Goal: Task Accomplishment & Management: Manage account settings

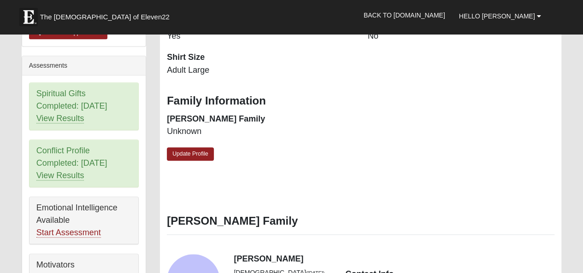
scroll to position [368, 0]
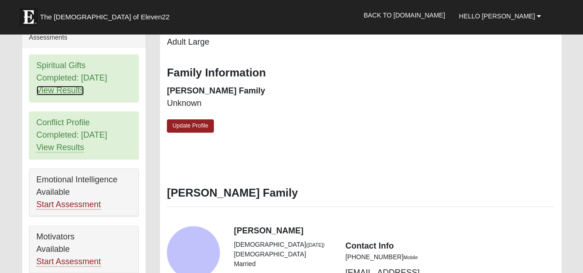
click at [73, 95] on link "View Results" at bounding box center [60, 91] width 48 height 10
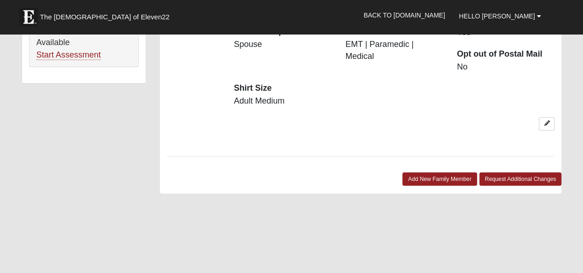
scroll to position [599, 0]
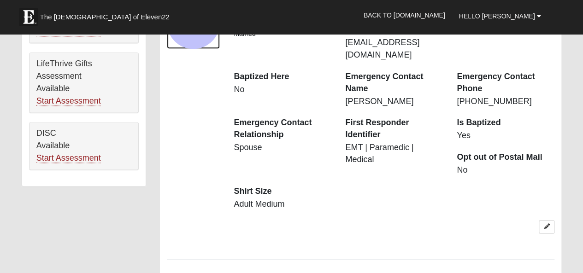
click at [210, 49] on div "View Fullsize Photo" at bounding box center [193, 22] width 53 height 53
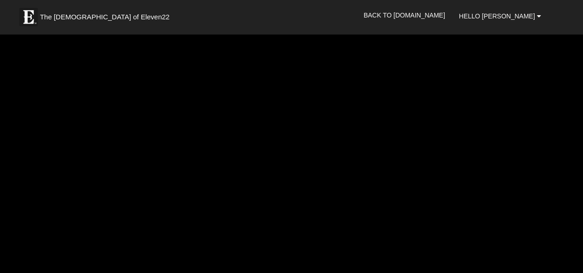
scroll to position [553, 0]
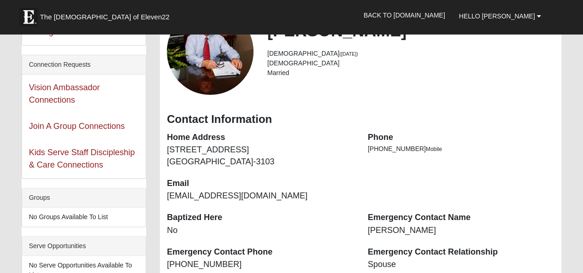
scroll to position [92, 0]
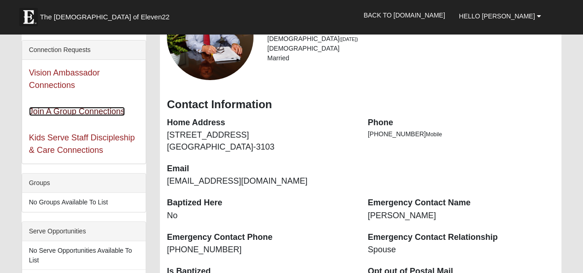
click at [67, 116] on link "Join A Group Connections" at bounding box center [77, 111] width 96 height 9
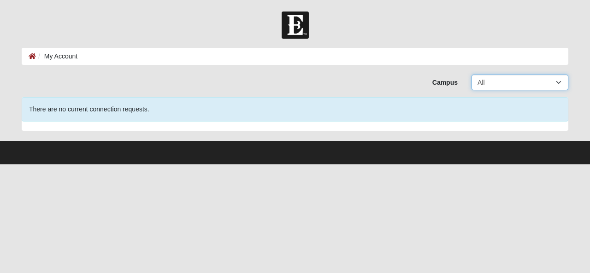
click at [557, 86] on select "All Arlington Baymeadows Eleven22 Online Fleming Island Jesup Mandarin North Ja…" at bounding box center [519, 83] width 97 height 16
select select "3"
click at [471, 77] on select "All Arlington Baymeadows Eleven22 Online Fleming Island Jesup Mandarin North Ja…" at bounding box center [519, 83] width 97 height 16
click at [221, 148] on footer at bounding box center [295, 152] width 590 height 23
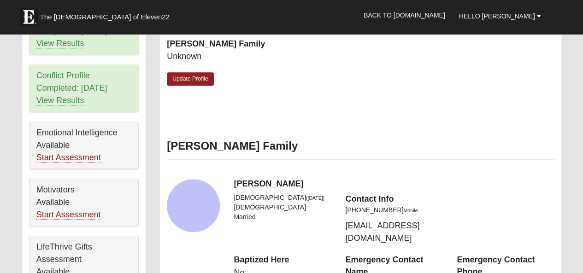
scroll to position [415, 0]
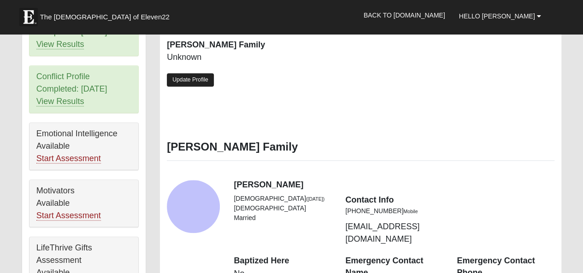
click at [182, 87] on link "Update Profile" at bounding box center [190, 79] width 47 height 13
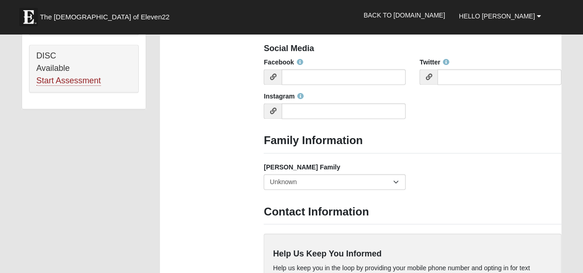
scroll to position [691, 0]
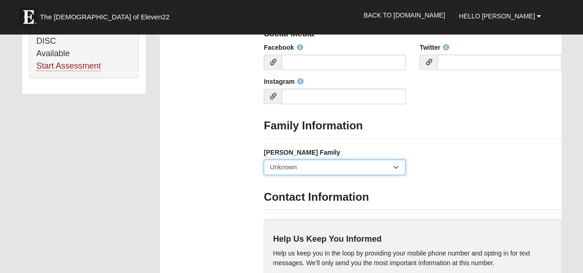
click at [395, 175] on select "Yes, we are a current foster family No, we are a former foster family No, we ha…" at bounding box center [334, 167] width 142 height 16
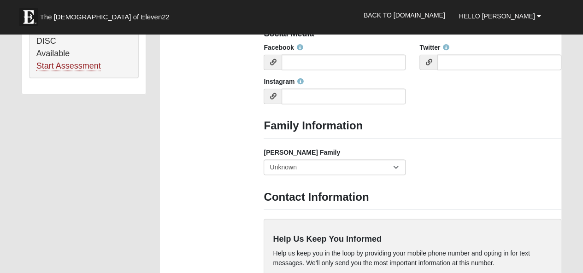
click at [429, 181] on div "Foster Family Yes, we are a current foster family No, we are a former foster fa…" at bounding box center [412, 165] width 311 height 34
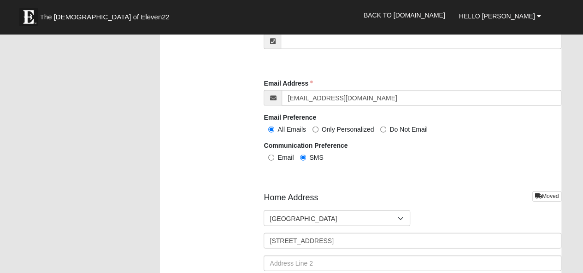
scroll to position [1013, 0]
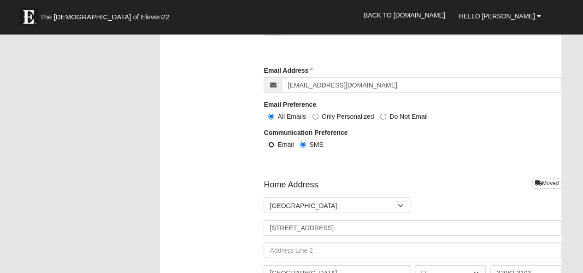
click at [269, 148] on input "Email" at bounding box center [271, 145] width 6 height 6
radio input "true"
click at [303, 148] on input "SMS" at bounding box center [303, 145] width 6 height 6
radio input "true"
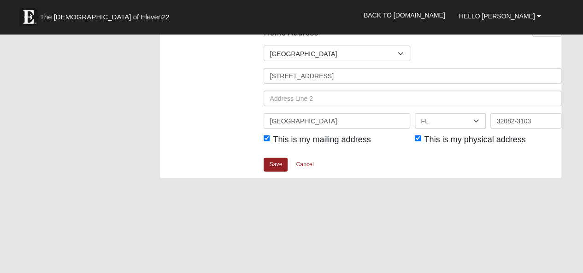
scroll to position [1152, 0]
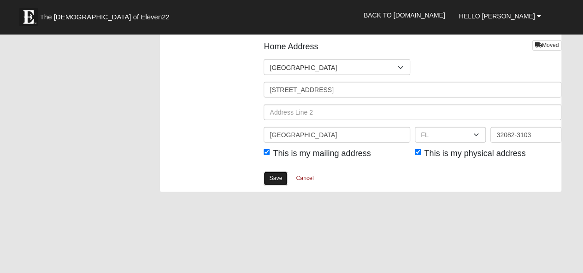
click at [276, 185] on link "Save" at bounding box center [275, 178] width 24 height 13
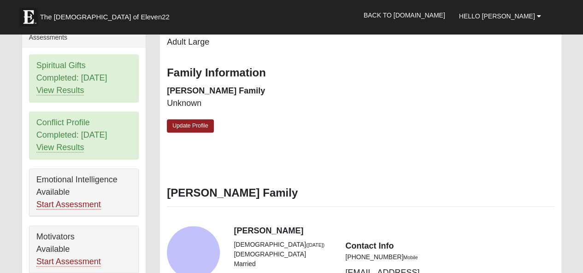
scroll to position [415, 0]
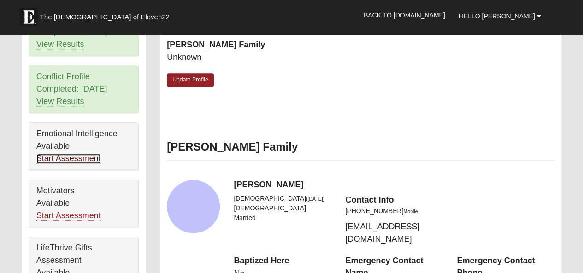
click at [83, 164] on link "Start Assessment" at bounding box center [68, 159] width 64 height 10
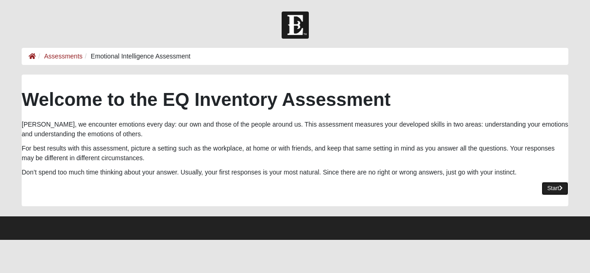
click at [541, 195] on link "Start" at bounding box center [554, 188] width 27 height 13
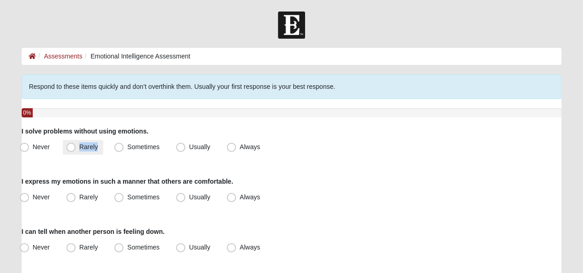
click at [70, 155] on label "Rarely" at bounding box center [83, 147] width 41 height 15
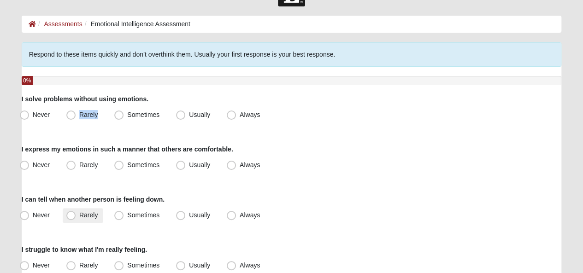
scroll to position [46, 0]
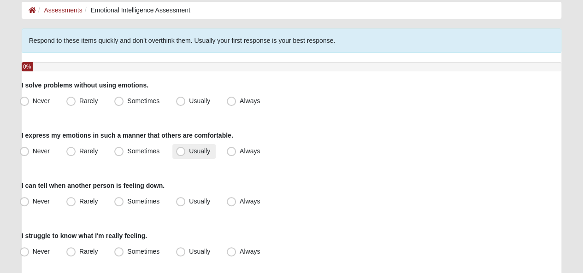
click at [189, 155] on span "Usually" at bounding box center [199, 150] width 21 height 7
click at [181, 154] on input "Usually" at bounding box center [183, 151] width 6 height 6
radio input "true"
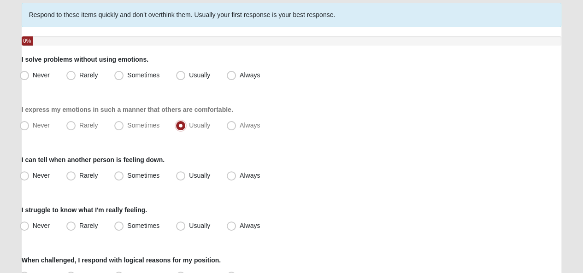
scroll to position [92, 0]
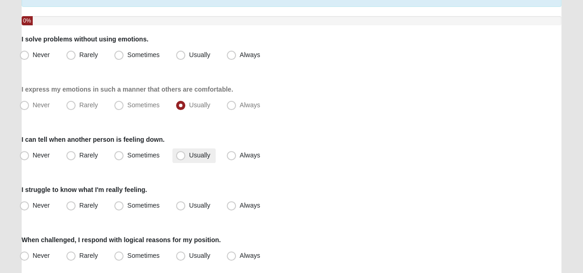
click at [189, 158] on span "Usually" at bounding box center [199, 155] width 21 height 7
click at [180, 158] on input "Usually" at bounding box center [183, 155] width 6 height 6
radio input "true"
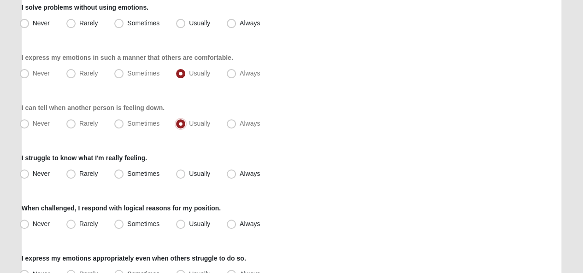
scroll to position [138, 0]
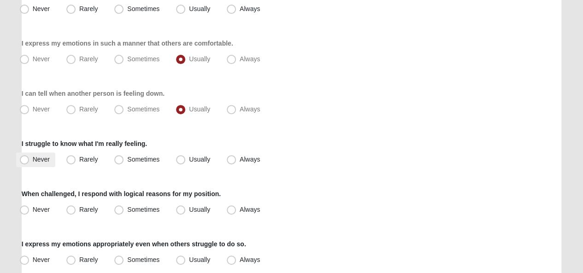
click at [33, 163] on span "Never" at bounding box center [41, 159] width 17 height 7
click at [27, 163] on input "Never" at bounding box center [26, 160] width 6 height 6
radio input "true"
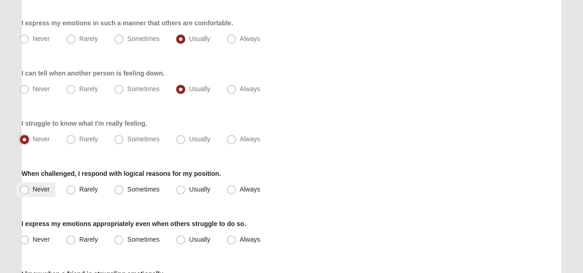
scroll to position [184, 0]
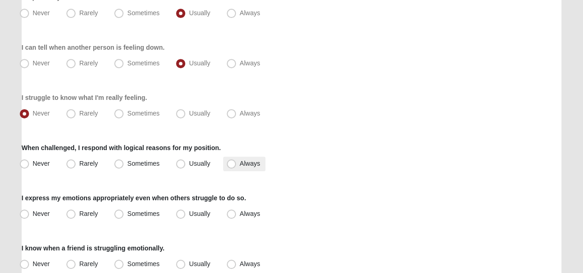
click at [240, 167] on span "Always" at bounding box center [250, 163] width 20 height 7
click at [230, 167] on input "Always" at bounding box center [233, 164] width 6 height 6
radio input "true"
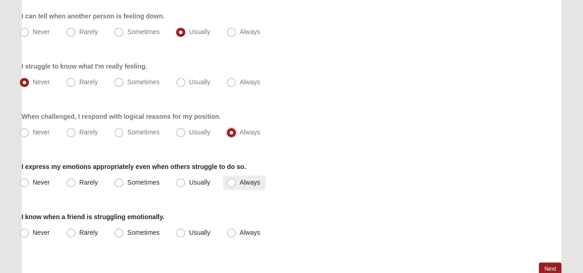
scroll to position [230, 0]
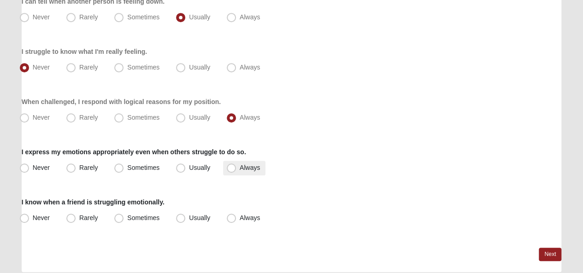
click at [240, 171] on span "Always" at bounding box center [250, 167] width 20 height 7
click at [230, 171] on input "Always" at bounding box center [233, 168] width 6 height 6
radio input "true"
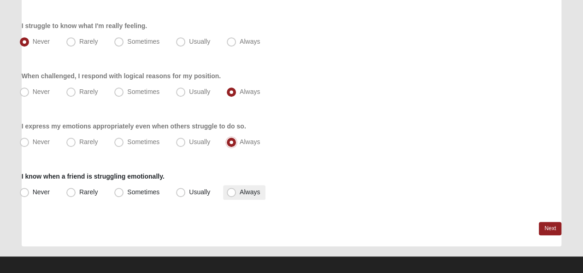
scroll to position [269, 0]
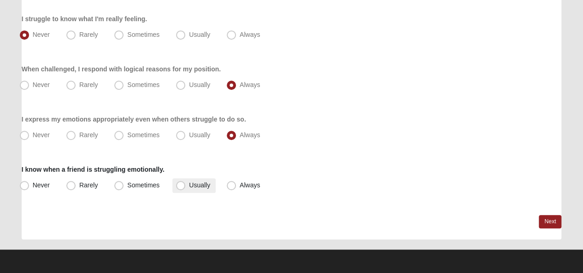
click at [189, 183] on span "Usually" at bounding box center [199, 184] width 21 height 7
click at [184, 183] on input "Usually" at bounding box center [183, 185] width 6 height 6
radio input "true"
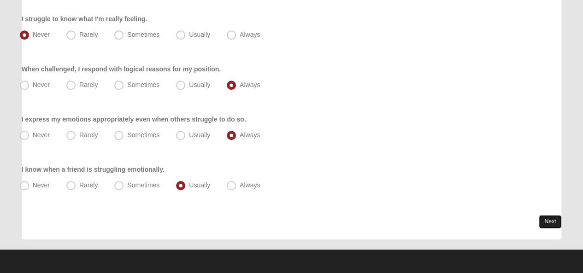
click at [544, 219] on link "Next" at bounding box center [549, 221] width 23 height 13
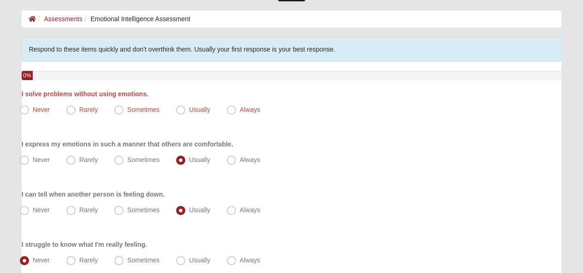
scroll to position [46, 0]
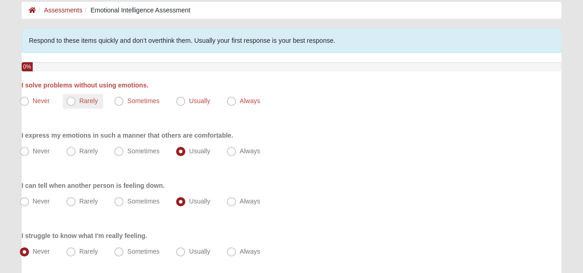
click at [79, 105] on span "Rarely" at bounding box center [88, 100] width 18 height 7
click at [74, 104] on input "Rarely" at bounding box center [73, 101] width 6 height 6
radio input "true"
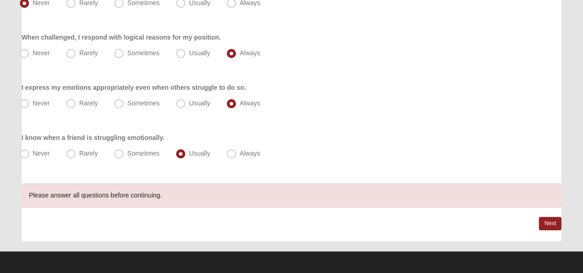
scroll to position [305, 0]
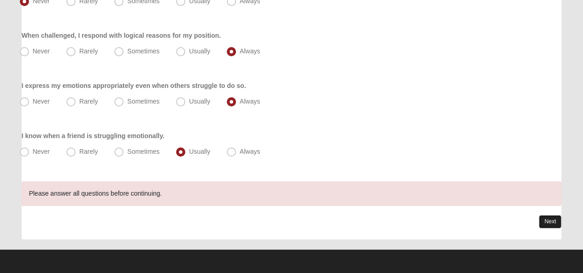
click at [549, 219] on link "Next" at bounding box center [549, 221] width 23 height 13
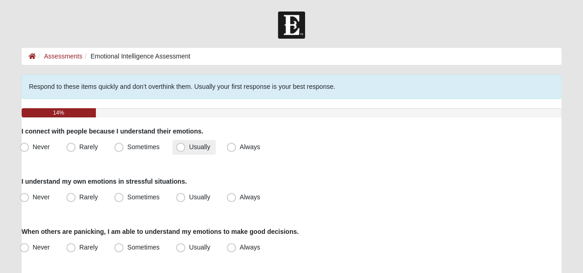
click at [189, 151] on span "Usually" at bounding box center [199, 146] width 21 height 7
click at [180, 150] on input "Usually" at bounding box center [183, 147] width 6 height 6
radio input "true"
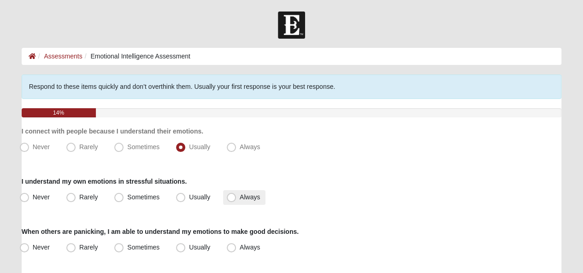
click at [240, 201] on span "Always" at bounding box center [250, 196] width 20 height 7
click at [230, 200] on input "Always" at bounding box center [233, 197] width 6 height 6
radio input "true"
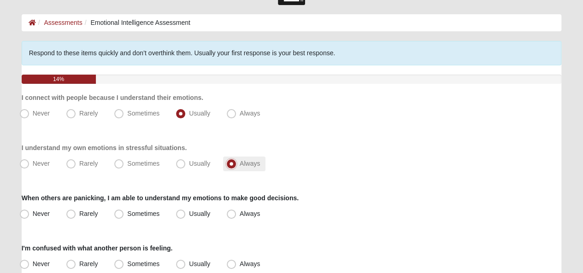
scroll to position [46, 0]
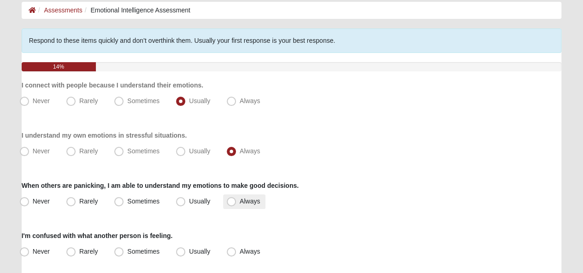
click at [240, 205] on span "Always" at bounding box center [250, 201] width 20 height 7
click at [233, 205] on input "Always" at bounding box center [233, 202] width 6 height 6
radio input "true"
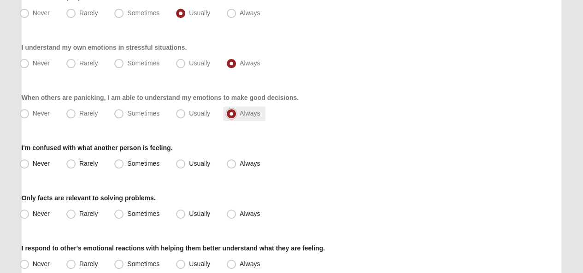
scroll to position [138, 0]
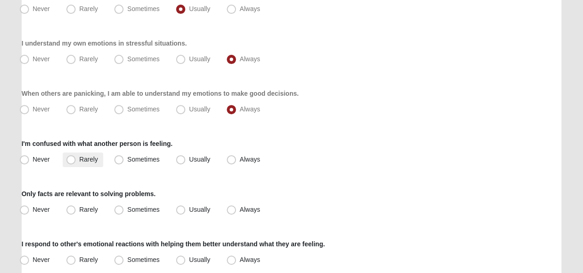
click at [79, 163] on span "Rarely" at bounding box center [88, 159] width 18 height 7
click at [70, 163] on input "Rarely" at bounding box center [73, 160] width 6 height 6
radio input "true"
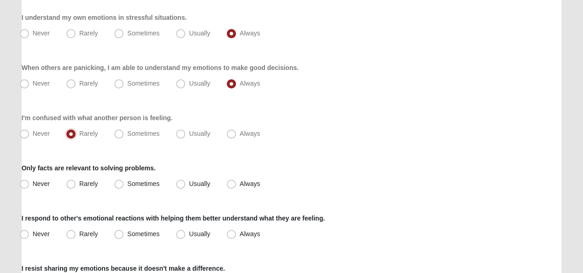
scroll to position [184, 0]
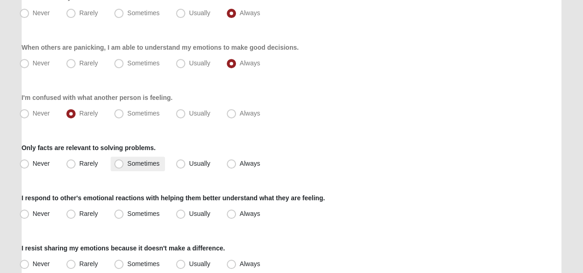
click at [127, 167] on span "Sometimes" at bounding box center [143, 163] width 32 height 7
click at [118, 167] on input "Sometimes" at bounding box center [121, 164] width 6 height 6
radio input "true"
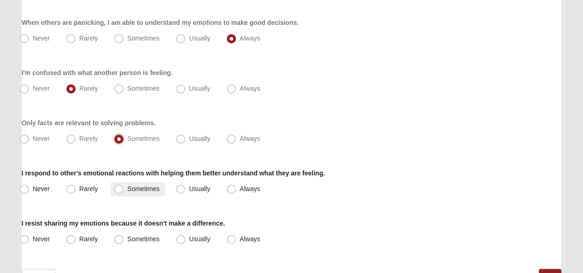
scroll to position [230, 0]
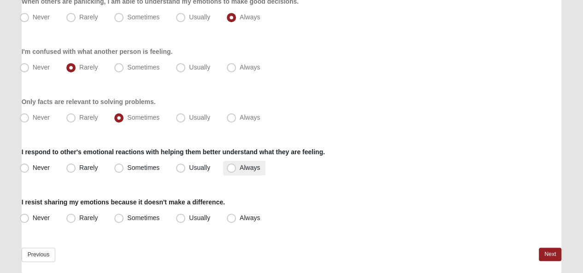
click at [240, 171] on span "Always" at bounding box center [250, 167] width 20 height 7
click at [233, 171] on input "Always" at bounding box center [233, 168] width 6 height 6
radio input "true"
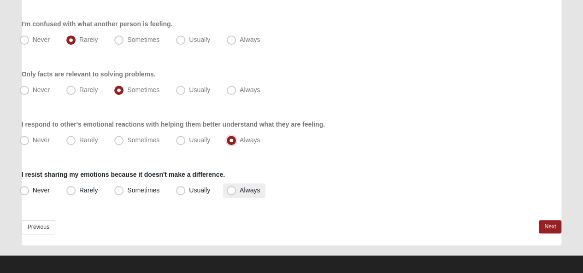
scroll to position [270, 0]
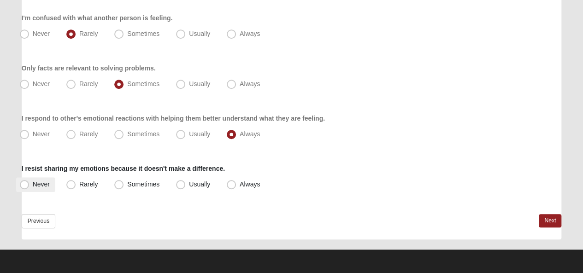
click at [33, 184] on span "Never" at bounding box center [41, 184] width 17 height 7
click at [27, 184] on input "Never" at bounding box center [26, 184] width 6 height 6
radio input "true"
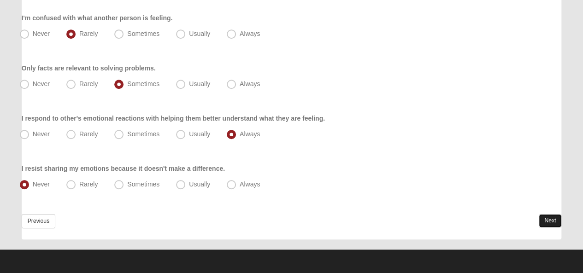
click at [539, 221] on link "Next" at bounding box center [549, 220] width 23 height 13
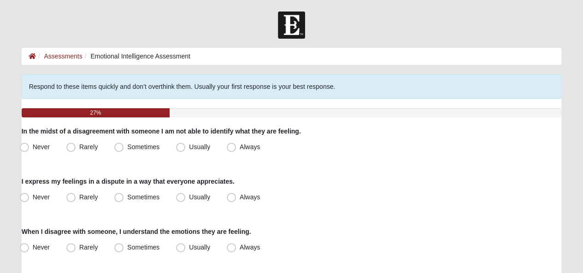
scroll to position [46, 0]
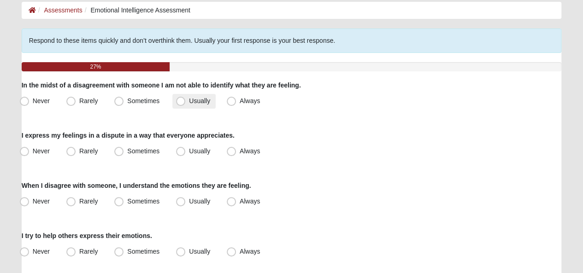
click at [189, 105] on span "Usually" at bounding box center [199, 100] width 21 height 7
click at [180, 104] on input "Usually" at bounding box center [183, 101] width 6 height 6
radio input "true"
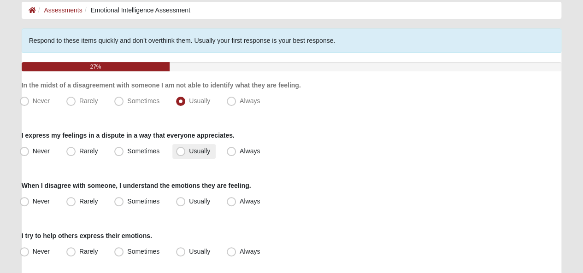
click at [189, 153] on span "Usually" at bounding box center [199, 150] width 21 height 7
click at [181, 153] on input "Usually" at bounding box center [183, 151] width 6 height 6
radio input "true"
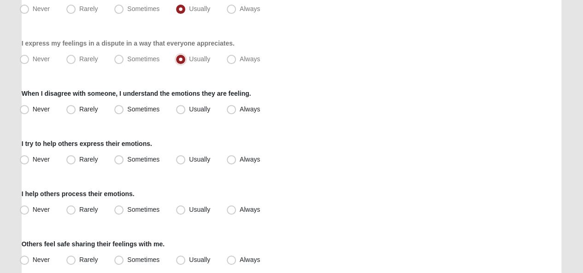
scroll to position [92, 0]
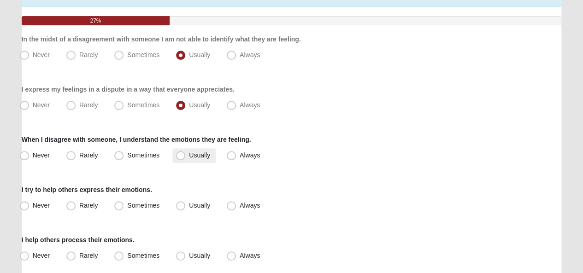
click at [189, 159] on span "Usually" at bounding box center [199, 155] width 21 height 7
click at [180, 158] on input "Usually" at bounding box center [183, 155] width 6 height 6
radio input "true"
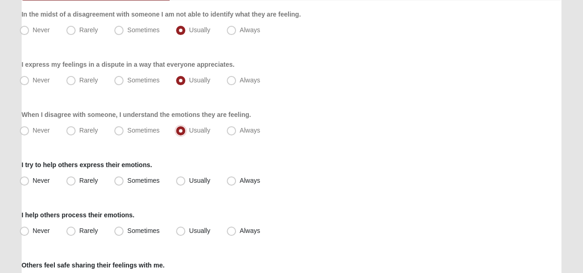
scroll to position [138, 0]
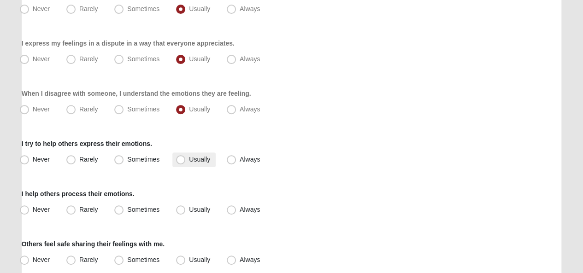
click at [189, 163] on span "Usually" at bounding box center [199, 159] width 21 height 7
click at [180, 163] on input "Usually" at bounding box center [183, 160] width 6 height 6
radio input "true"
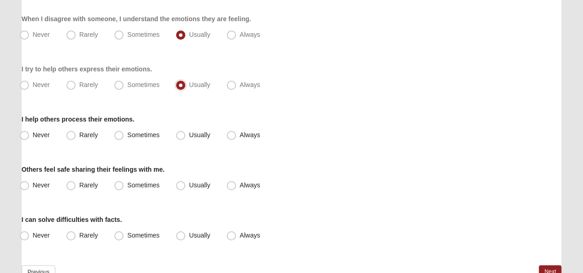
scroll to position [230, 0]
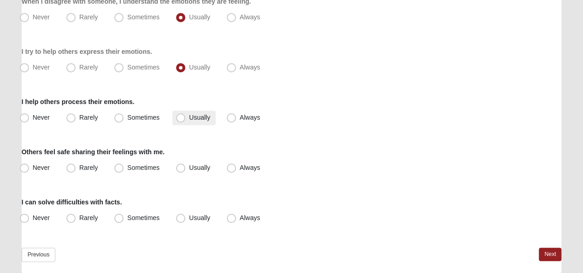
click at [189, 121] on span "Usually" at bounding box center [199, 117] width 21 height 7
click at [180, 121] on input "Usually" at bounding box center [183, 118] width 6 height 6
radio input "true"
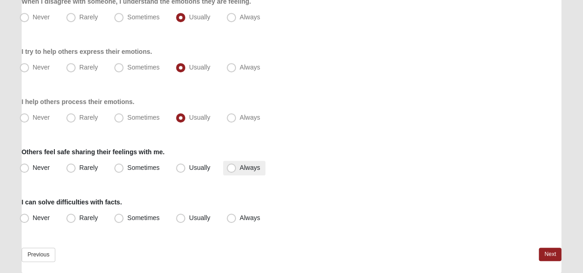
click at [240, 171] on span "Always" at bounding box center [250, 167] width 20 height 7
click at [233, 171] on input "Always" at bounding box center [233, 168] width 6 height 6
radio input "true"
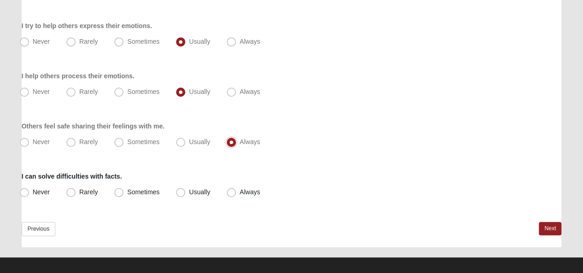
scroll to position [270, 0]
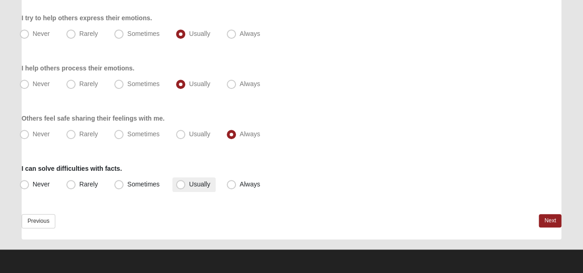
click at [189, 185] on span "Usually" at bounding box center [199, 184] width 21 height 7
click at [180, 185] on input "Usually" at bounding box center [183, 184] width 6 height 6
radio input "true"
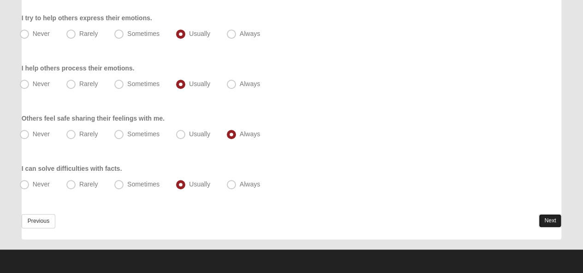
click at [548, 214] on link "Next" at bounding box center [549, 220] width 23 height 13
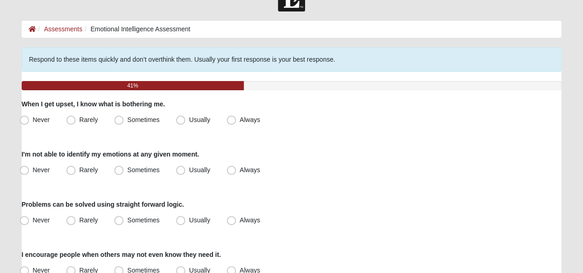
scroll to position [46, 0]
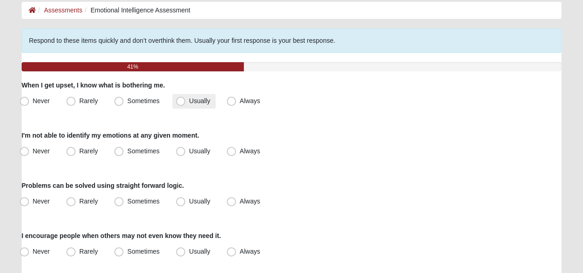
click at [189, 105] on span "Usually" at bounding box center [199, 100] width 21 height 7
click at [180, 104] on input "Usually" at bounding box center [183, 101] width 6 height 6
radio input "true"
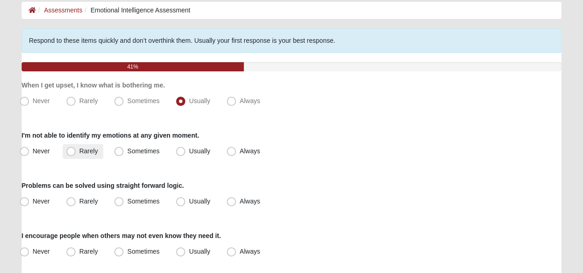
click at [79, 155] on span "Rarely" at bounding box center [88, 150] width 18 height 7
click at [70, 154] on input "Rarely" at bounding box center [73, 151] width 6 height 6
radio input "true"
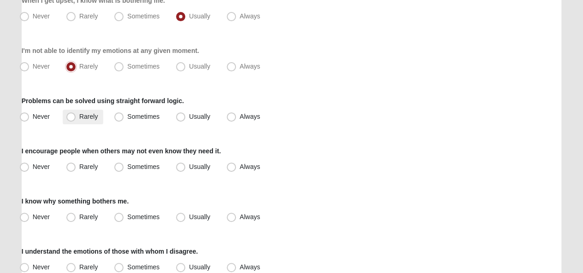
scroll to position [138, 0]
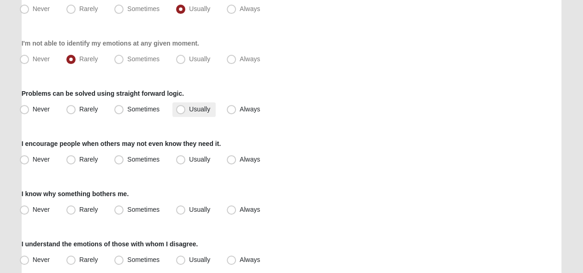
click at [189, 113] on span "Usually" at bounding box center [199, 108] width 21 height 7
click at [180, 112] on input "Usually" at bounding box center [183, 109] width 6 height 6
radio input "true"
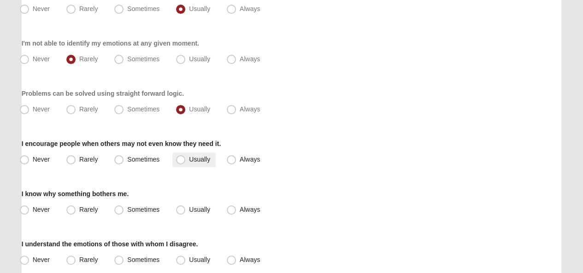
click at [189, 163] on span "Usually" at bounding box center [199, 159] width 21 height 7
click at [180, 163] on input "Usually" at bounding box center [183, 160] width 6 height 6
radio input "true"
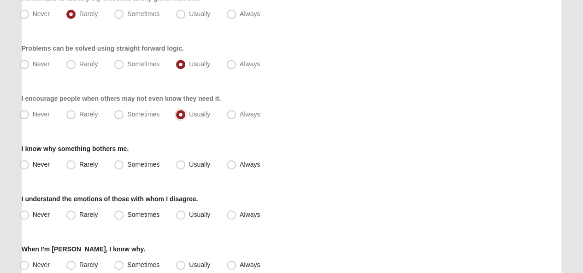
scroll to position [230, 0]
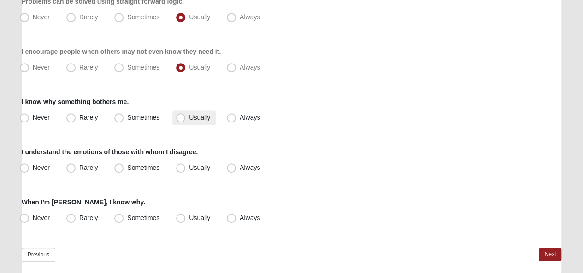
click at [189, 121] on span "Usually" at bounding box center [199, 117] width 21 height 7
click at [180, 121] on input "Usually" at bounding box center [183, 118] width 6 height 6
radio input "true"
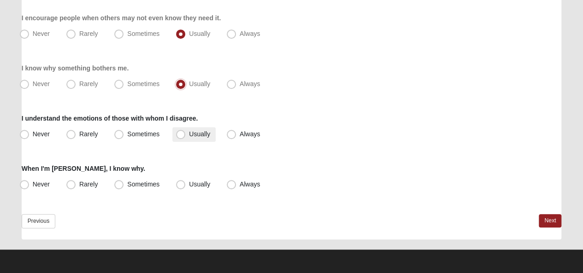
scroll to position [270, 0]
click at [189, 130] on span "Usually" at bounding box center [199, 133] width 21 height 7
click at [180, 131] on input "Usually" at bounding box center [183, 134] width 6 height 6
radio input "true"
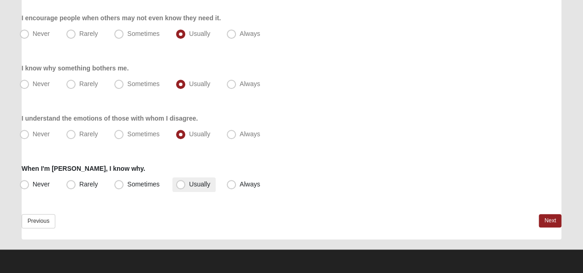
click at [189, 182] on span "Usually" at bounding box center [199, 184] width 21 height 7
click at [180, 182] on input "Usually" at bounding box center [183, 184] width 6 height 6
radio input "true"
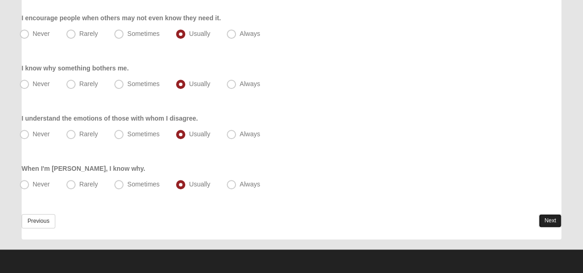
click at [543, 223] on link "Next" at bounding box center [549, 220] width 23 height 13
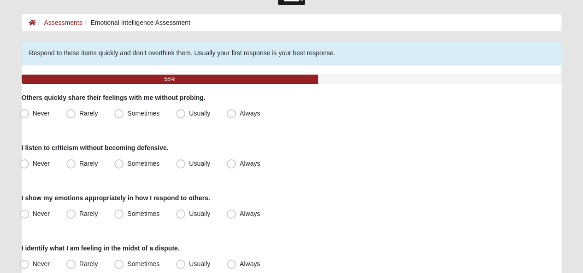
scroll to position [46, 0]
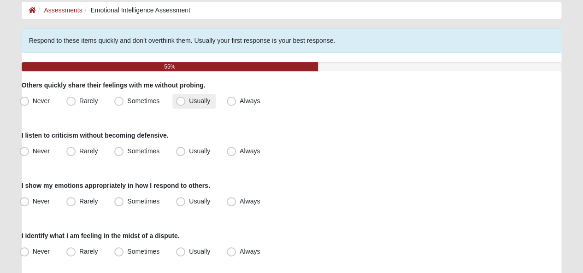
click at [189, 105] on span "Usually" at bounding box center [199, 100] width 21 height 7
click at [180, 104] on input "Usually" at bounding box center [183, 101] width 6 height 6
radio input "true"
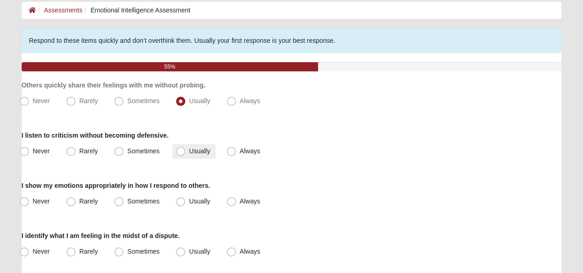
click at [189, 155] on span "Usually" at bounding box center [199, 150] width 21 height 7
click at [180, 154] on input "Usually" at bounding box center [183, 151] width 6 height 6
radio input "true"
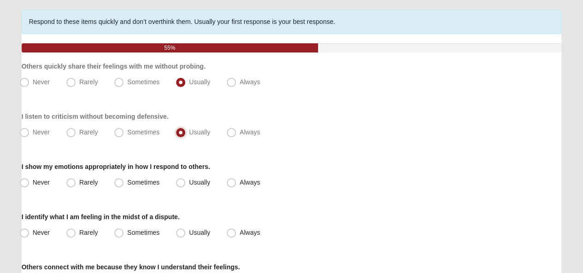
scroll to position [92, 0]
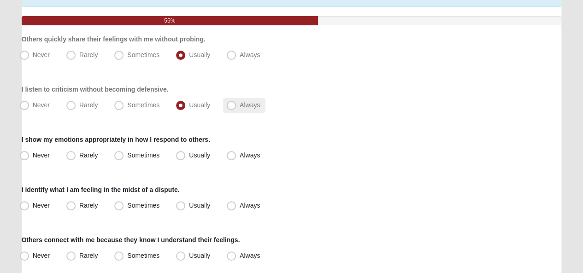
click at [240, 109] on span "Always" at bounding box center [250, 104] width 20 height 7
click at [232, 108] on input "Always" at bounding box center [233, 105] width 6 height 6
radio input "true"
click at [127, 159] on span "Sometimes" at bounding box center [143, 155] width 32 height 7
click at [119, 158] on input "Sometimes" at bounding box center [121, 155] width 6 height 6
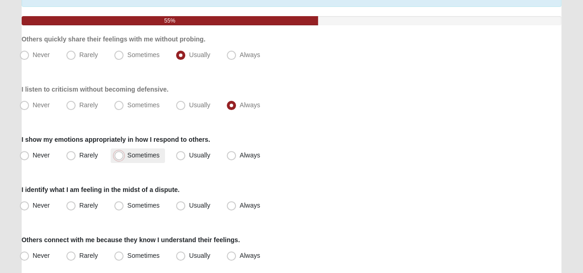
radio input "true"
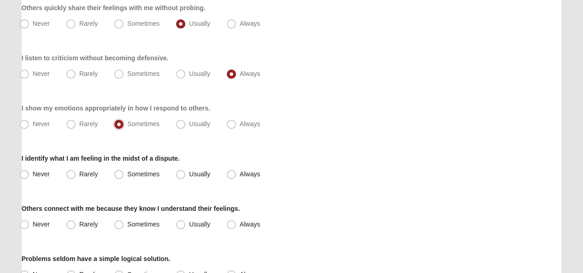
scroll to position [138, 0]
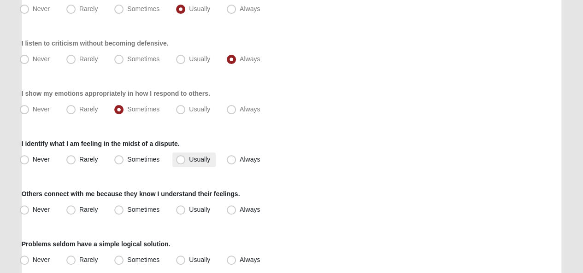
click at [189, 163] on span "Usually" at bounding box center [199, 159] width 21 height 7
click at [180, 163] on input "Usually" at bounding box center [183, 160] width 6 height 6
radio input "true"
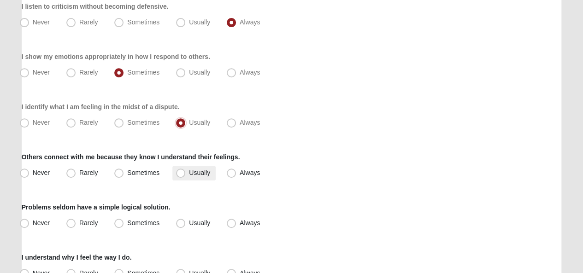
scroll to position [184, 0]
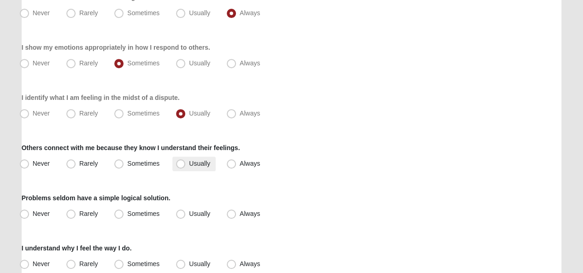
click at [189, 167] on span "Usually" at bounding box center [199, 163] width 21 height 7
click at [180, 167] on input "Usually" at bounding box center [183, 164] width 6 height 6
radio input "true"
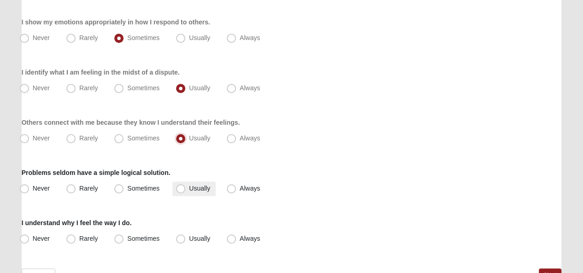
scroll to position [230, 0]
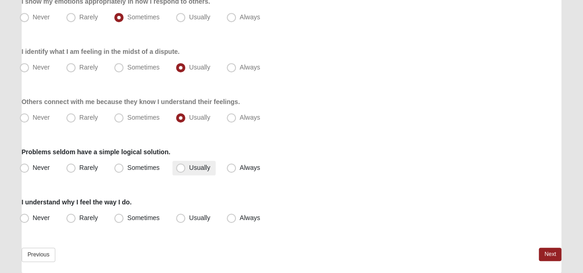
click at [189, 171] on span "Usually" at bounding box center [199, 167] width 21 height 7
click at [181, 171] on input "Usually" at bounding box center [183, 168] width 6 height 6
radio input "true"
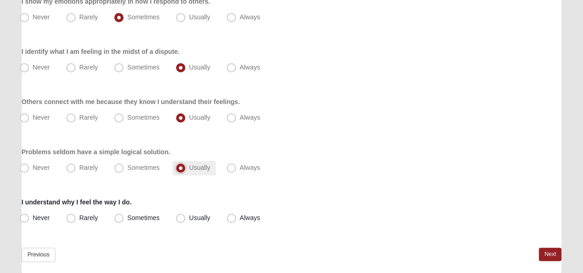
scroll to position [270, 0]
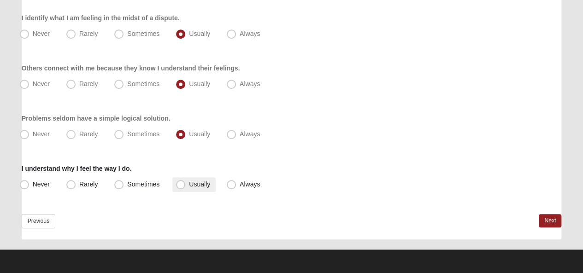
click at [189, 182] on span "Usually" at bounding box center [199, 184] width 21 height 7
click at [182, 182] on input "Usually" at bounding box center [183, 184] width 6 height 6
radio input "true"
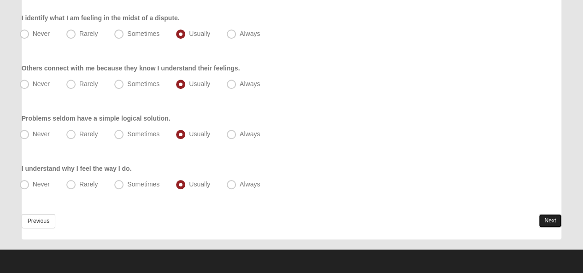
click at [550, 223] on link "Next" at bounding box center [549, 220] width 23 height 13
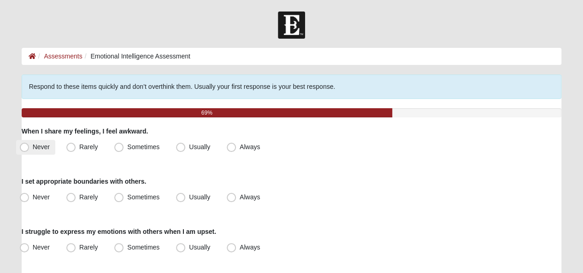
click at [33, 151] on span "Never" at bounding box center [41, 146] width 17 height 7
click at [23, 150] on input "Never" at bounding box center [26, 147] width 6 height 6
radio input "true"
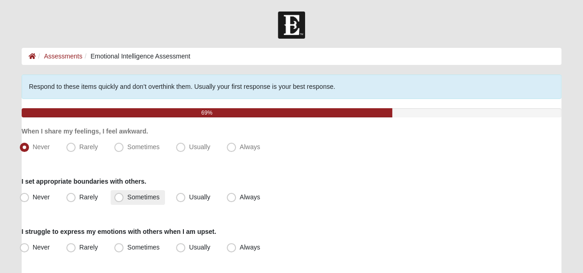
click at [127, 201] on span "Sometimes" at bounding box center [143, 196] width 32 height 7
click at [118, 200] on input "Sometimes" at bounding box center [121, 197] width 6 height 6
radio input "true"
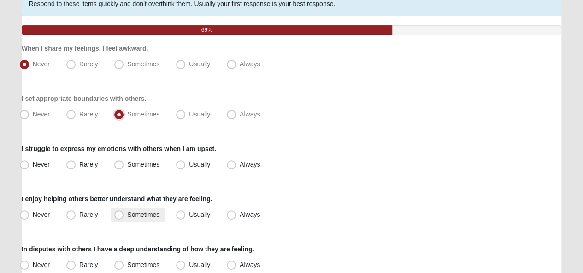
scroll to position [92, 0]
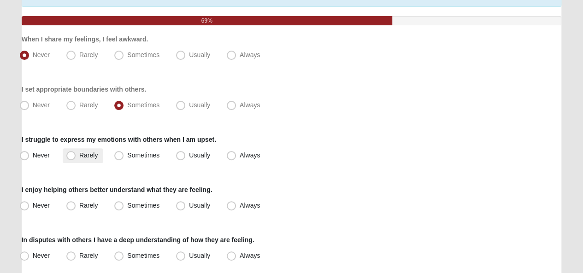
click at [79, 159] on span "Rarely" at bounding box center [88, 155] width 18 height 7
click at [70, 158] on input "Rarely" at bounding box center [73, 155] width 6 height 6
radio input "true"
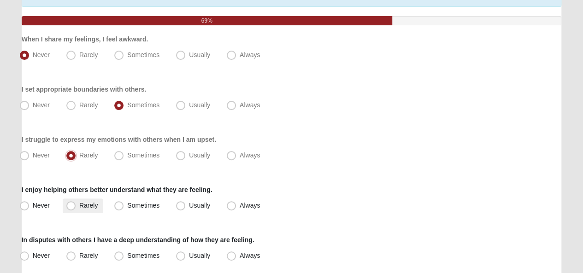
scroll to position [138, 0]
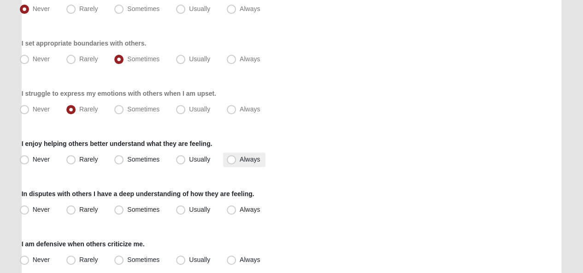
click at [240, 163] on span "Always" at bounding box center [250, 159] width 20 height 7
click at [234, 163] on input "Always" at bounding box center [233, 160] width 6 height 6
radio input "true"
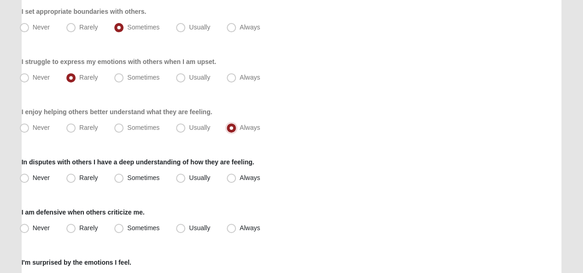
scroll to position [184, 0]
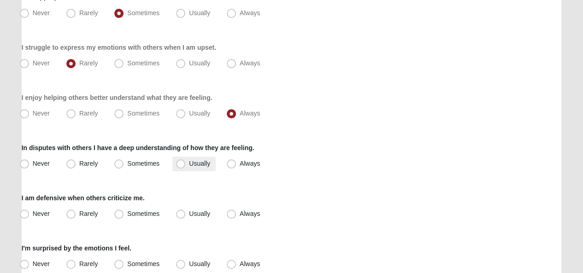
click at [189, 167] on span "Usually" at bounding box center [199, 163] width 21 height 7
click at [180, 167] on input "Usually" at bounding box center [183, 164] width 6 height 6
radio input "true"
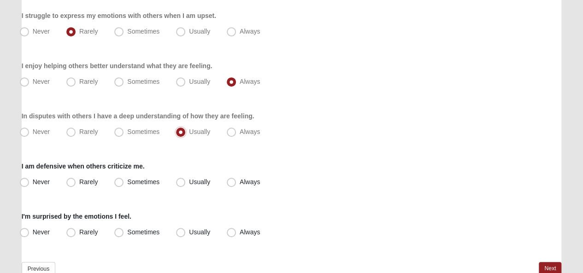
scroll to position [230, 0]
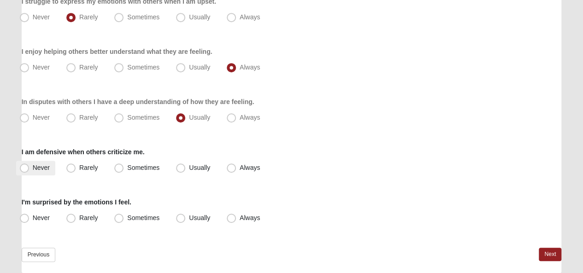
click at [33, 171] on span "Never" at bounding box center [41, 167] width 17 height 7
click at [26, 171] on input "Never" at bounding box center [26, 168] width 6 height 6
radio input "true"
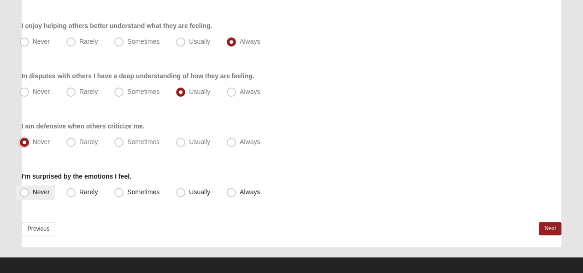
scroll to position [270, 0]
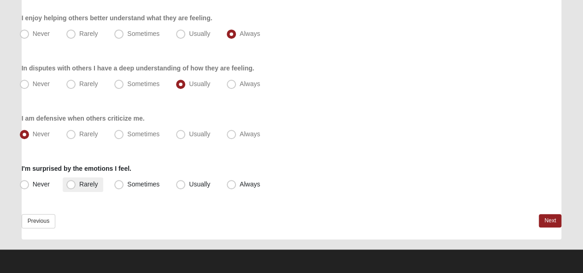
click at [79, 184] on span "Rarely" at bounding box center [88, 184] width 18 height 7
click at [71, 184] on input "Rarely" at bounding box center [73, 184] width 6 height 6
radio input "true"
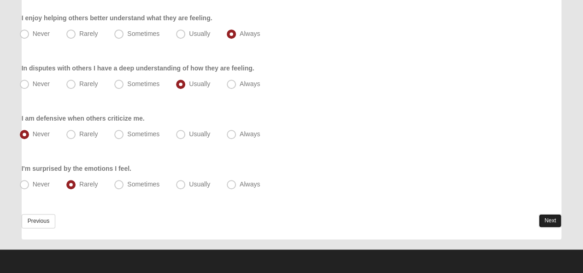
click at [547, 217] on link "Next" at bounding box center [549, 220] width 23 height 13
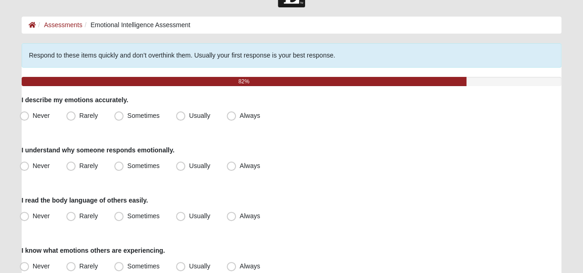
scroll to position [46, 0]
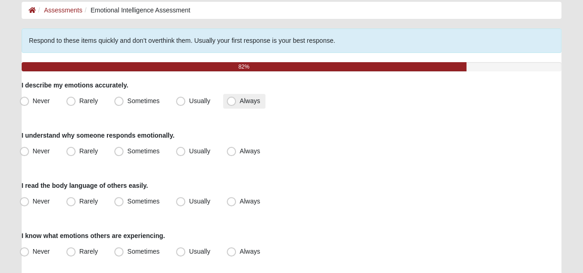
click at [240, 105] on span "Always" at bounding box center [250, 100] width 20 height 7
click at [232, 104] on input "Always" at bounding box center [233, 101] width 6 height 6
radio input "true"
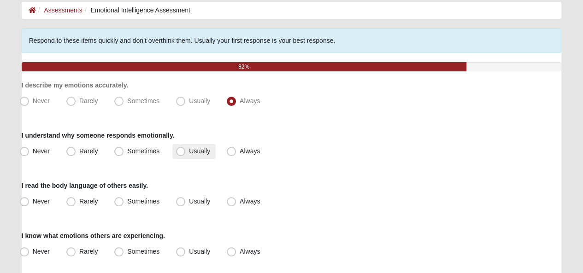
click at [189, 155] on span "Usually" at bounding box center [199, 150] width 21 height 7
click at [182, 154] on input "Usually" at bounding box center [183, 151] width 6 height 6
radio input "true"
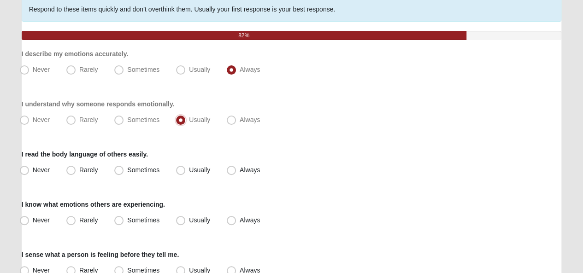
scroll to position [92, 0]
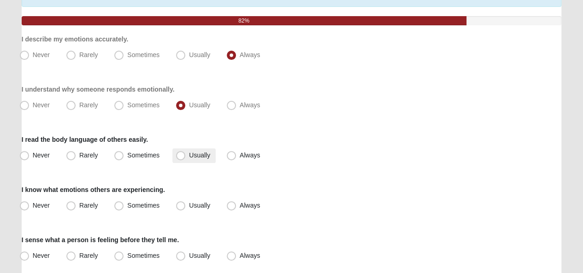
click at [189, 159] on span "Usually" at bounding box center [199, 155] width 21 height 7
click at [183, 158] on input "Usually" at bounding box center [183, 155] width 6 height 6
radio input "true"
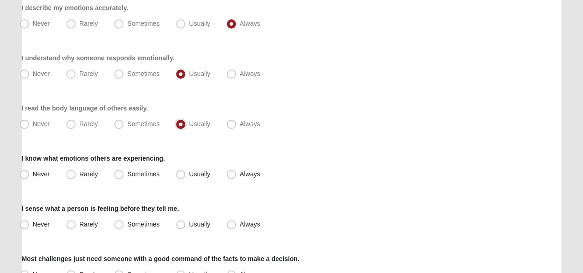
scroll to position [138, 0]
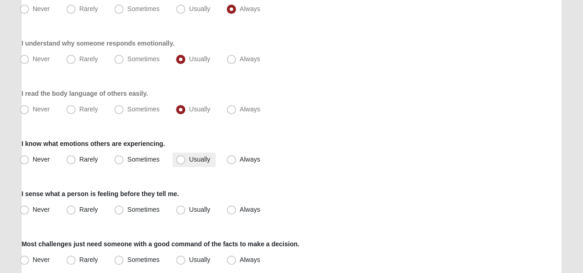
click at [189, 163] on span "Usually" at bounding box center [199, 159] width 21 height 7
click at [182, 163] on input "Usually" at bounding box center [183, 160] width 6 height 6
radio input "true"
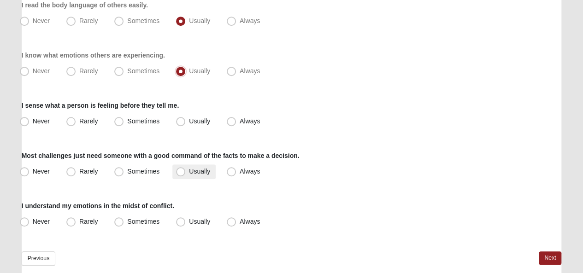
scroll to position [230, 0]
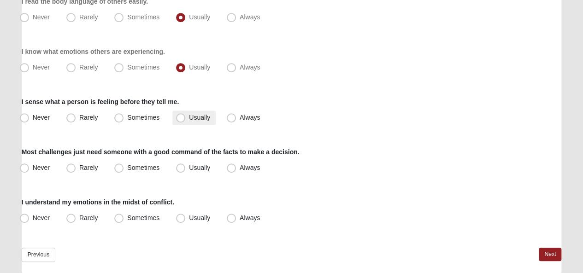
click at [189, 121] on span "Usually" at bounding box center [199, 117] width 21 height 7
click at [182, 121] on input "Usually" at bounding box center [183, 118] width 6 height 6
radio input "true"
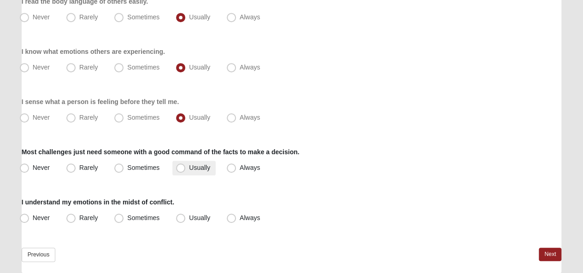
click at [189, 171] on span "Usually" at bounding box center [199, 167] width 21 height 7
click at [180, 171] on input "Usually" at bounding box center [183, 168] width 6 height 6
radio input "true"
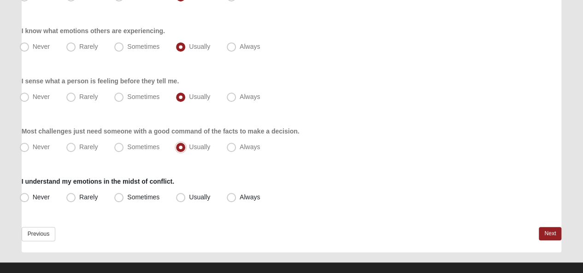
scroll to position [270, 0]
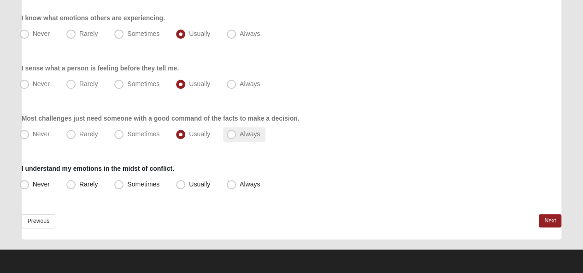
click at [240, 137] on span "Always" at bounding box center [250, 133] width 20 height 7
click at [230, 137] on input "Always" at bounding box center [233, 134] width 6 height 6
radio input "true"
click at [189, 183] on span "Usually" at bounding box center [199, 184] width 21 height 7
click at [180, 183] on input "Usually" at bounding box center [183, 184] width 6 height 6
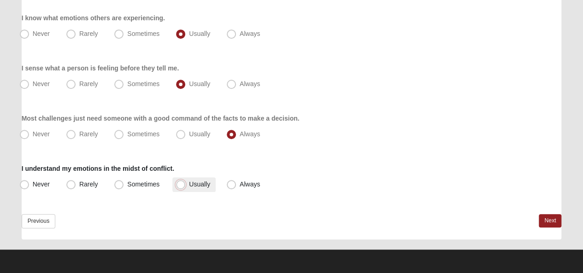
radio input "true"
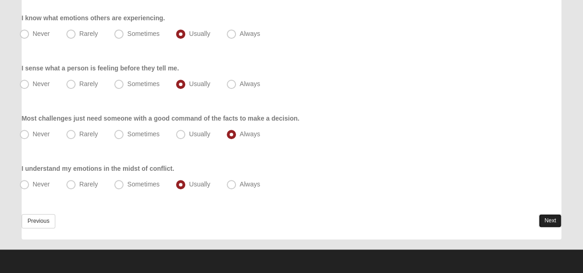
click at [541, 222] on link "Next" at bounding box center [549, 220] width 23 height 13
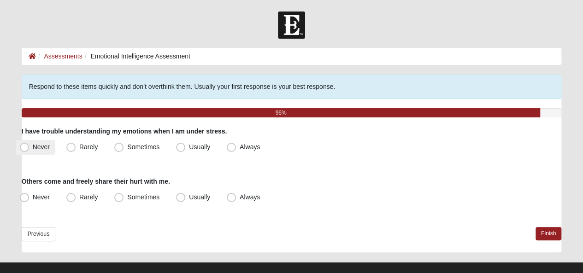
click at [33, 151] on span "Never" at bounding box center [41, 146] width 17 height 7
click at [24, 150] on input "Never" at bounding box center [26, 147] width 6 height 6
radio input "true"
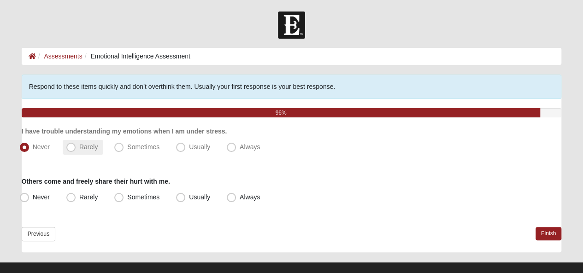
click at [79, 151] on span "Rarely" at bounding box center [88, 146] width 18 height 7
click at [70, 150] on input "Rarely" at bounding box center [73, 147] width 6 height 6
radio input "true"
click at [189, 201] on span "Usually" at bounding box center [199, 196] width 21 height 7
click at [180, 200] on input "Usually" at bounding box center [183, 197] width 6 height 6
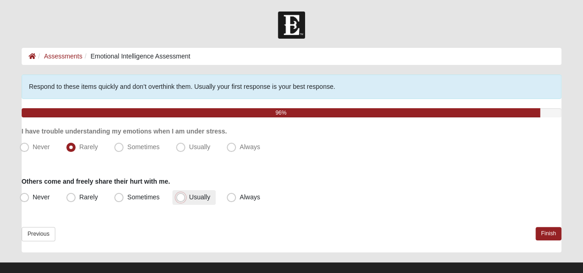
radio input "true"
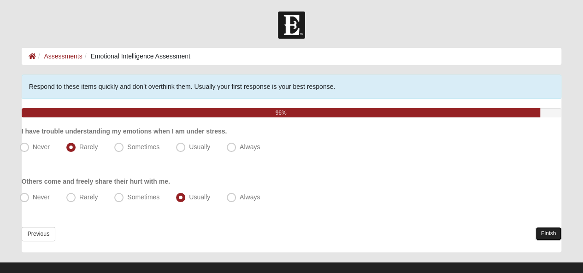
click at [547, 239] on link "Finish" at bounding box center [548, 233] width 26 height 13
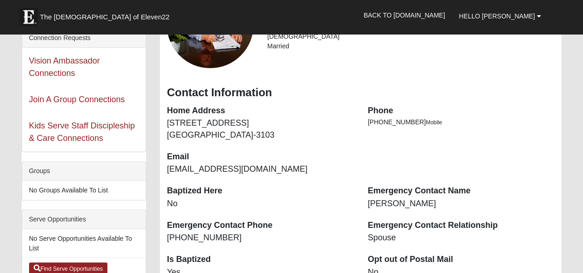
scroll to position [92, 0]
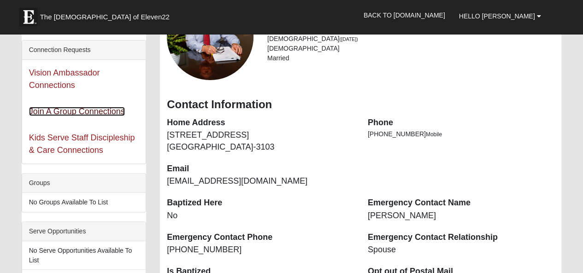
click at [89, 116] on link "Join A Group Connections" at bounding box center [77, 111] width 96 height 9
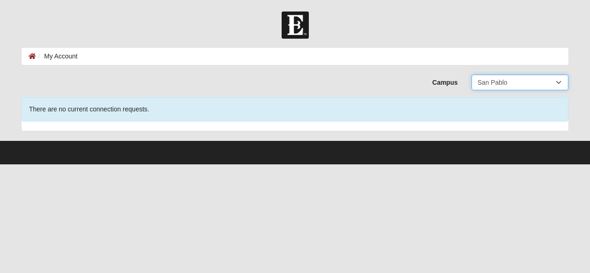
click at [557, 86] on select "All Arlington Baymeadows Eleven22 Online [PERSON_NAME][GEOGRAPHIC_DATA] Jesup […" at bounding box center [519, 83] width 97 height 16
drag, startPoint x: 557, startPoint y: 86, endPoint x: 556, endPoint y: 91, distance: 4.7
click at [557, 86] on select "All Arlington Baymeadows Eleven22 Online Fleming Island Jesup Mandarin North Ja…" at bounding box center [519, 83] width 97 height 16
select select "16"
click at [471, 77] on select "All Arlington Baymeadows Eleven22 Online Fleming Island Jesup Mandarin North Ja…" at bounding box center [519, 83] width 97 height 16
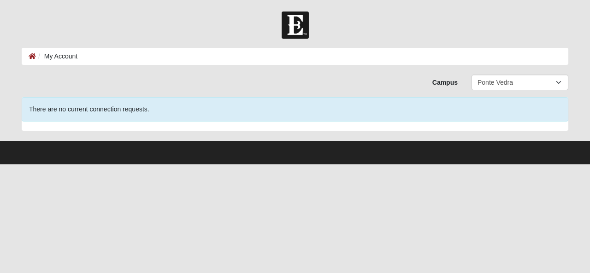
click at [90, 118] on div "There are no current connection requests." at bounding box center [295, 109] width 546 height 24
click at [556, 85] on select "All Arlington Baymeadows Eleven22 Online Fleming Island Jesup Mandarin North Ja…" at bounding box center [519, 83] width 97 height 16
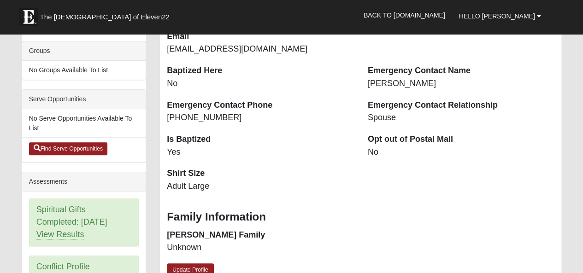
scroll to position [270, 0]
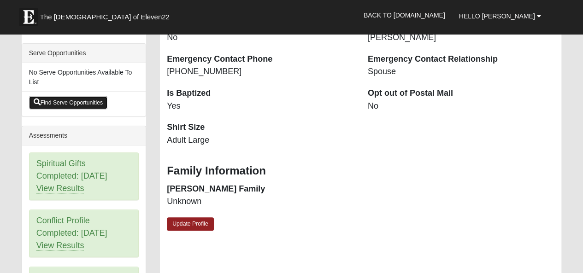
click at [87, 109] on link "Find Serve Opportunities" at bounding box center [68, 102] width 79 height 13
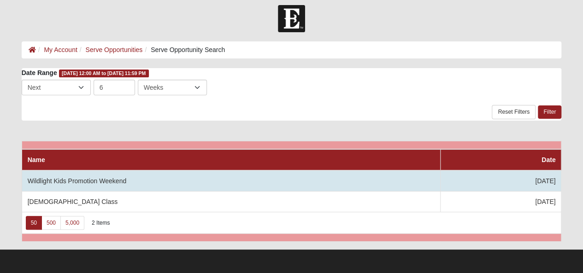
scroll to position [21, 0]
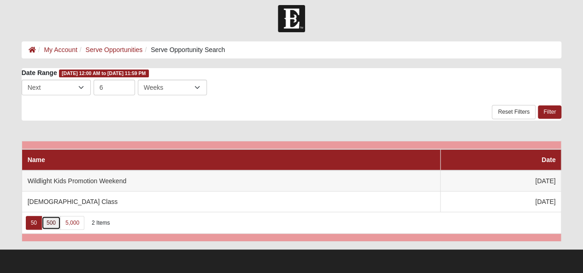
click at [51, 216] on link "500" at bounding box center [50, 223] width 19 height 14
click at [544, 105] on link "Filter" at bounding box center [549, 111] width 23 height 13
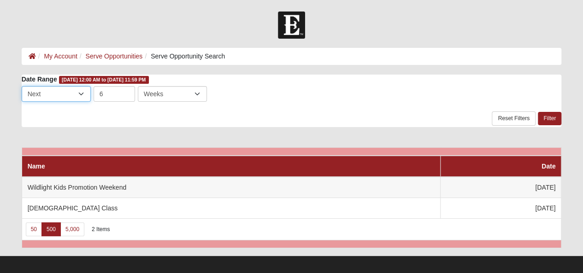
click at [82, 96] on select "Last Next" at bounding box center [56, 94] width 69 height 16
click at [82, 97] on select "Last Next" at bounding box center [56, 94] width 69 height 16
click at [200, 96] on select "Days Weeks Months" at bounding box center [172, 94] width 69 height 16
click at [138, 88] on select "Days Weeks Months" at bounding box center [172, 94] width 69 height 16
click at [539, 123] on link "Filter" at bounding box center [549, 118] width 23 height 13
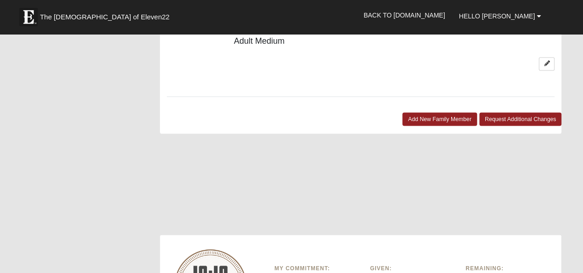
scroll to position [783, 0]
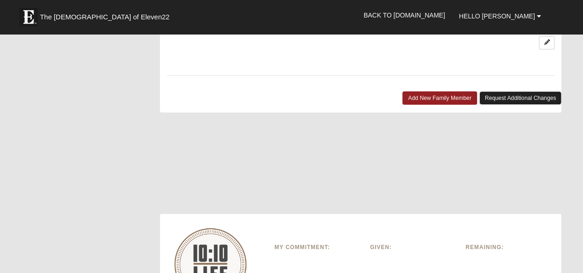
click at [479, 105] on link "Request Additional Changes" at bounding box center [520, 97] width 82 height 13
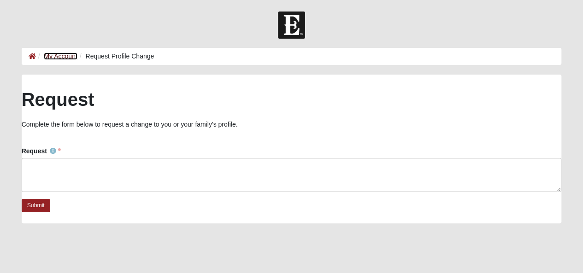
click at [67, 58] on link "My Account" at bounding box center [60, 56] width 33 height 7
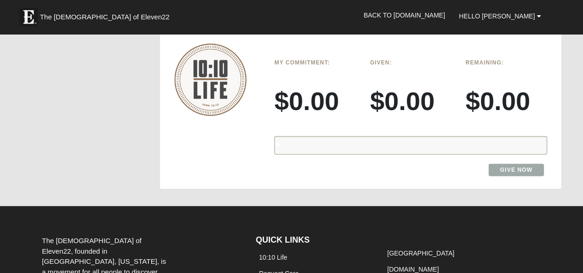
scroll to position [1013, 0]
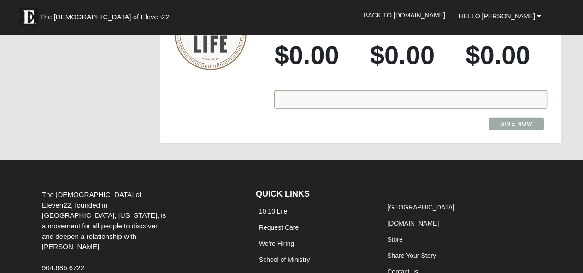
click at [291, 109] on div "%" at bounding box center [410, 99] width 273 height 18
click at [488, 130] on link "Give Now" at bounding box center [516, 124] width 56 height 12
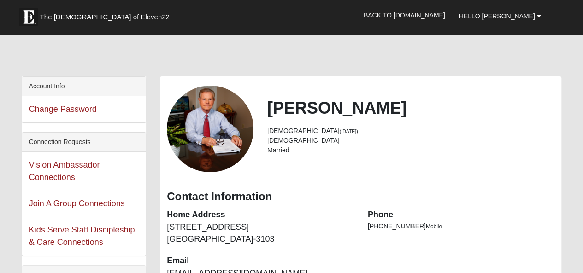
click at [67, 96] on div "Account Info" at bounding box center [83, 86] width 123 height 19
click at [523, 16] on span "Hello [PERSON_NAME]" at bounding box center [497, 15] width 76 height 7
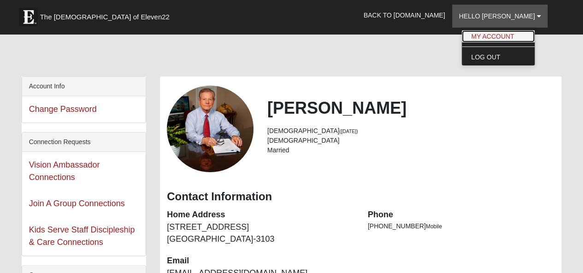
click at [513, 39] on link "My Account" at bounding box center [498, 36] width 73 height 12
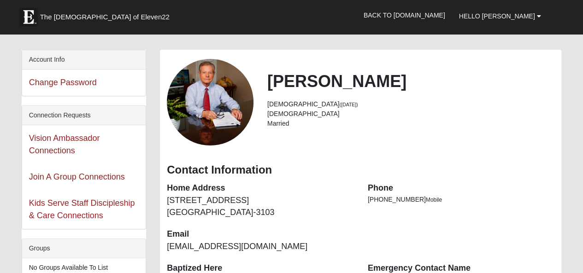
scroll to position [114, 0]
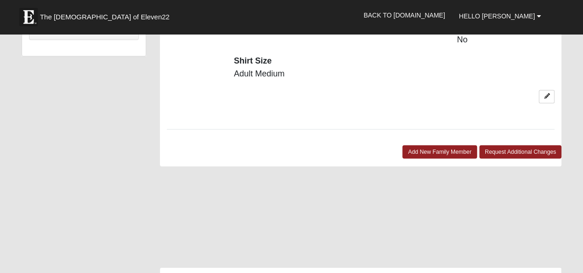
scroll to position [737, 0]
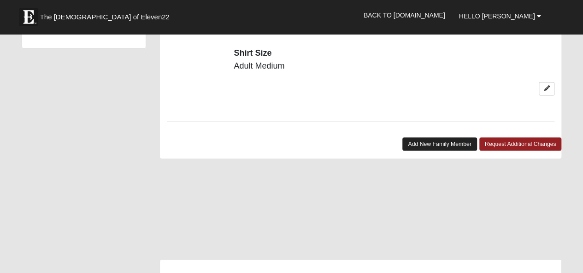
click at [404, 151] on link "Add New Family Member" at bounding box center [439, 143] width 75 height 13
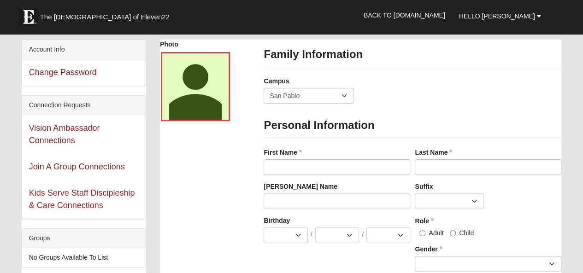
scroll to position [46, 0]
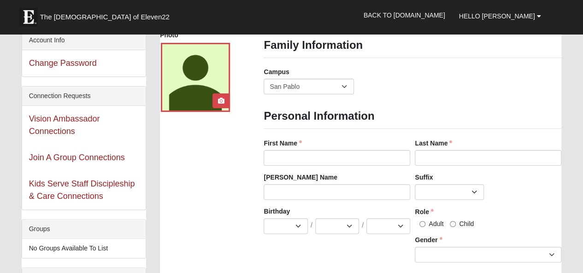
click at [201, 108] on div at bounding box center [195, 77] width 69 height 69
click at [220, 104] on icon at bounding box center [221, 101] width 6 height 6
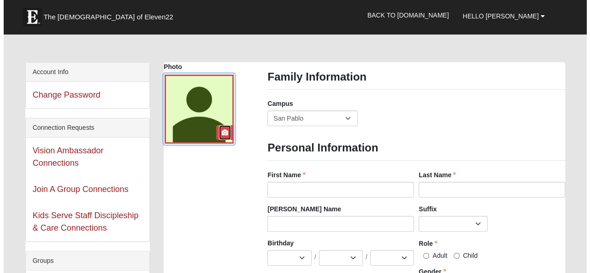
scroll to position [0, 0]
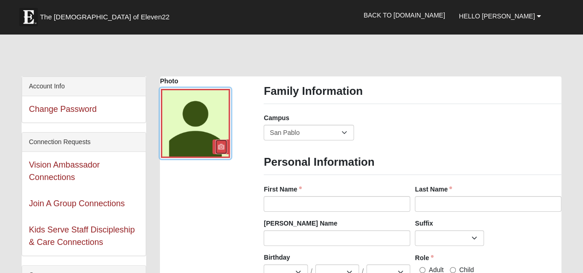
click at [218, 154] on link at bounding box center [221, 147] width 12 height 15
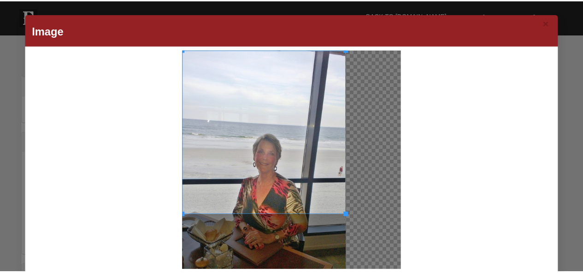
scroll to position [37, 0]
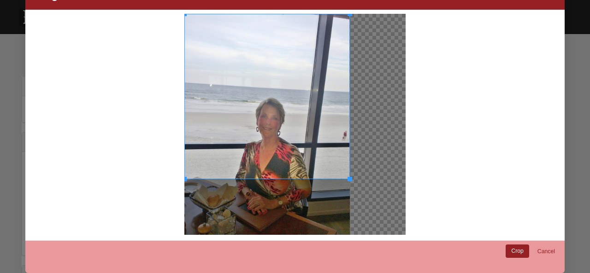
drag, startPoint x: 345, startPoint y: 176, endPoint x: 339, endPoint y: 211, distance: 35.1
click at [344, 232] on div at bounding box center [266, 124] width 165 height 221
drag, startPoint x: 345, startPoint y: 179, endPoint x: 348, endPoint y: 59, distance: 119.8
click at [346, 153] on div at bounding box center [266, 96] width 165 height 165
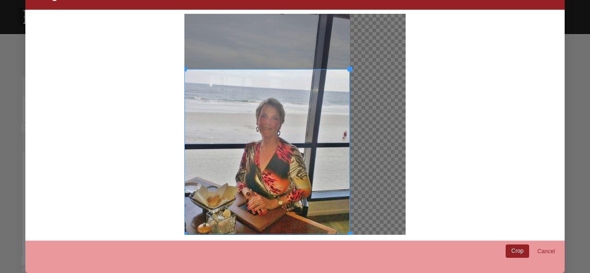
drag, startPoint x: 343, startPoint y: 25, endPoint x: 331, endPoint y: 158, distance: 132.7
click at [331, 158] on div at bounding box center [266, 151] width 165 height 165
click at [505, 252] on link "Crop" at bounding box center [516, 251] width 23 height 13
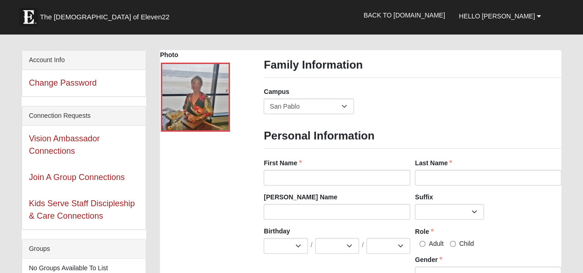
scroll to position [46, 0]
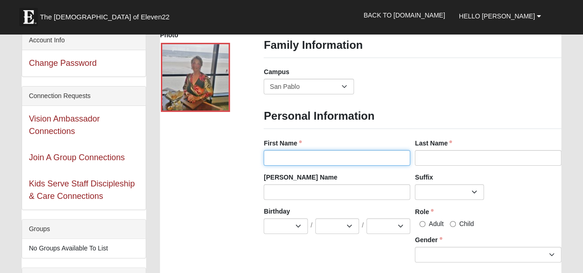
drag, startPoint x: 295, startPoint y: 170, endPoint x: 299, endPoint y: 174, distance: 6.2
click at [295, 166] on input "First Name" at bounding box center [336, 158] width 146 height 16
type input "[PERSON_NAME]"
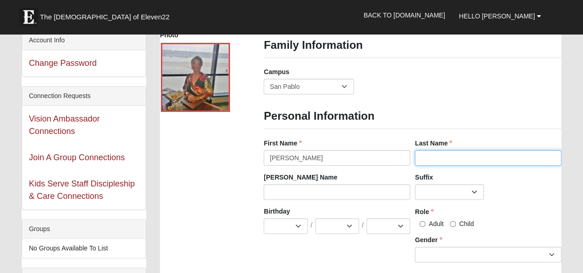
click at [430, 166] on input "Last Name" at bounding box center [488, 158] width 146 height 16
type input "[PERSON_NAME]"
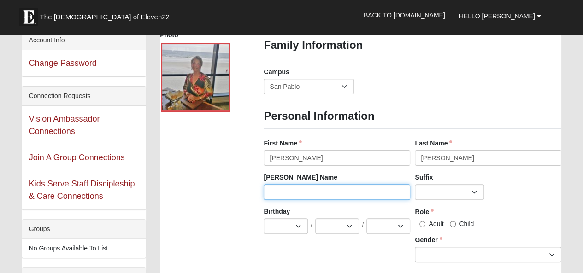
click at [287, 200] on input "Nick Name" at bounding box center [336, 192] width 146 height 16
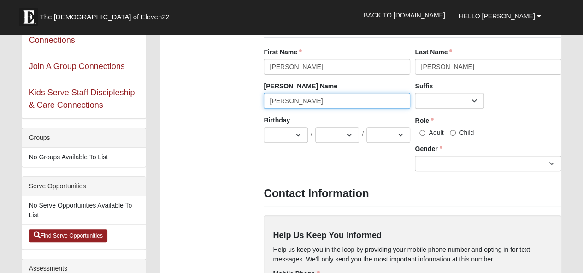
scroll to position [138, 0]
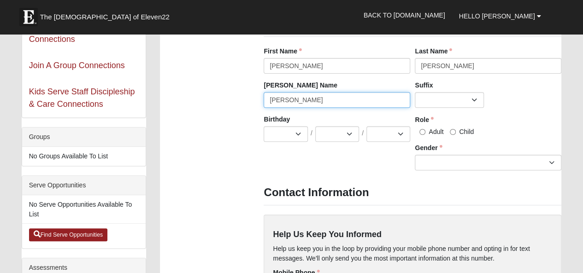
type input "[PERSON_NAME]"
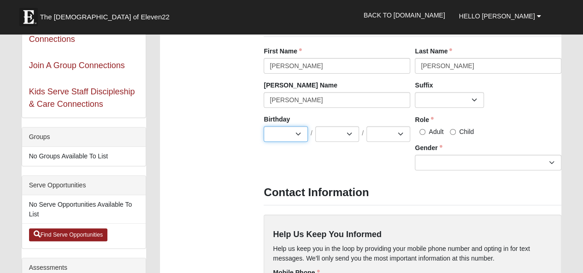
click at [299, 142] on select "Jan Feb Mar Apr May Jun Jul Aug Sep Oct Nov Dec" at bounding box center [285, 134] width 44 height 16
select select "9"
click at [263, 138] on select "Jan Feb Mar Apr May Jun Jul Aug Sep Oct Nov Dec" at bounding box center [285, 134] width 44 height 16
click at [350, 142] on select "1 2 3 4 5 6 7 8 9 10 11 12 13 14 15 16 17 18 19 20 21 22 23 24 25 26 27 28 29 3…" at bounding box center [337, 134] width 44 height 16
select select "17"
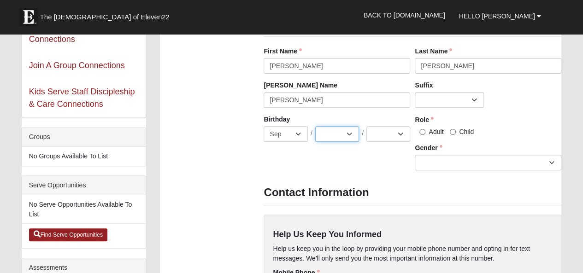
click at [315, 138] on select "1 2 3 4 5 6 7 8 9 10 11 12 13 14 15 16 17 18 19 20 21 22 23 24 25 26 27 28 29 3…" at bounding box center [337, 134] width 44 height 16
drag, startPoint x: 422, startPoint y: 145, endPoint x: 408, endPoint y: 148, distance: 14.5
click at [421, 135] on input "Adult" at bounding box center [422, 132] width 6 height 6
radio input "true"
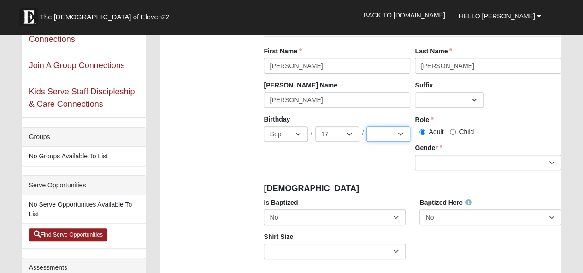
click at [399, 142] on select "2025 2024 2023 2022 2021 2020 2019 2018 2017 2016 2015 2014 2013 2012 2011 2010…" at bounding box center [388, 134] width 44 height 16
select select "1942"
click at [366, 138] on select "2025 2024 2023 2022 2021 2020 2019 2018 2017 2016 2015 2014 2013 2012 2011 2010…" at bounding box center [388, 134] width 44 height 16
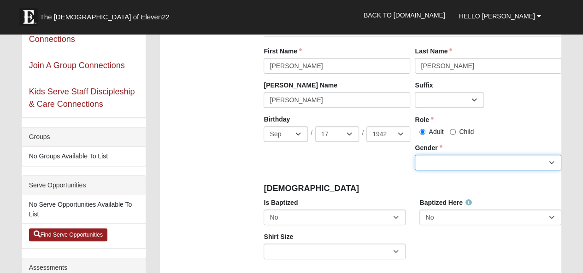
click at [549, 170] on select "Male Female" at bounding box center [488, 163] width 146 height 16
select select "[DEMOGRAPHIC_DATA]"
click at [415, 166] on select "Male Female" at bounding box center [488, 163] width 146 height 16
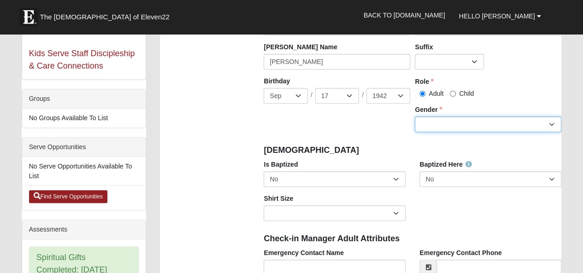
scroll to position [230, 0]
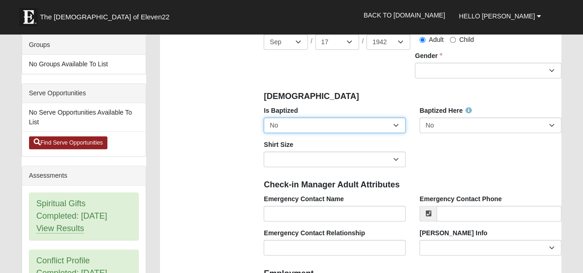
click at [396, 133] on select "No Yes" at bounding box center [334, 125] width 142 height 16
select select "True"
click at [263, 129] on select "No Yes" at bounding box center [334, 125] width 142 height 16
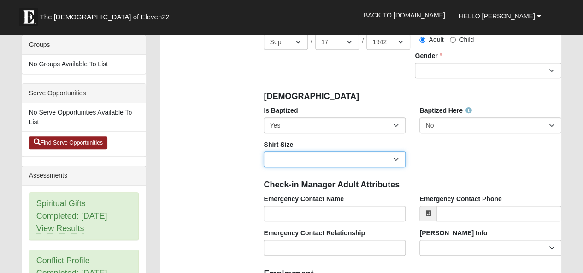
click at [396, 167] on select "Adult Small Adult Medium Adult Large Adult XL Adult XXL Adult 3XL Adult 4XL You…" at bounding box center [334, 160] width 142 height 16
select select "Adult Medium"
click at [263, 163] on select "Adult Small Adult Medium Adult Large Adult XL Adult XXL Adult 3XL Adult 4XL You…" at bounding box center [334, 160] width 142 height 16
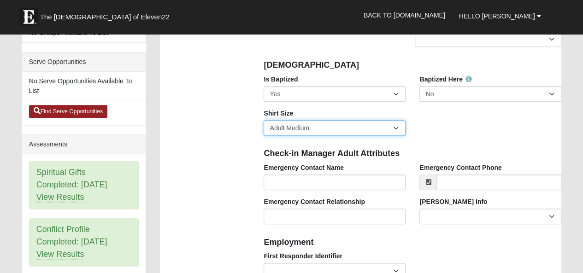
scroll to position [276, 0]
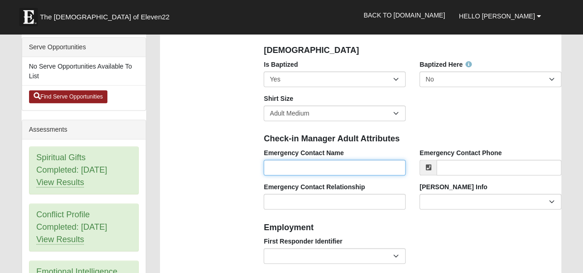
click at [301, 175] on input "Emergency Contact Name" at bounding box center [334, 168] width 142 height 16
type input "Jerry Ursrey"
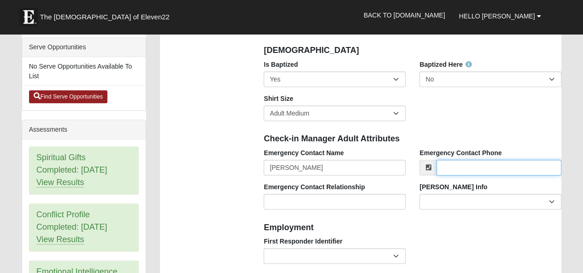
click at [455, 175] on input "Emergency Contact Phone" at bounding box center [498, 168] width 125 height 16
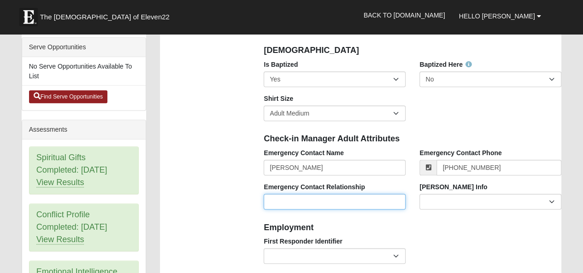
type input "(904) 994-4050"
click at [335, 210] on input "Emergency Contact Relationship" at bounding box center [334, 202] width 142 height 16
type input "H"
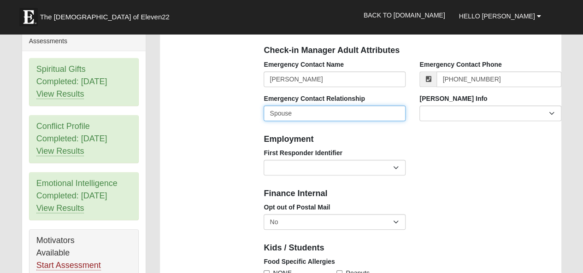
scroll to position [368, 0]
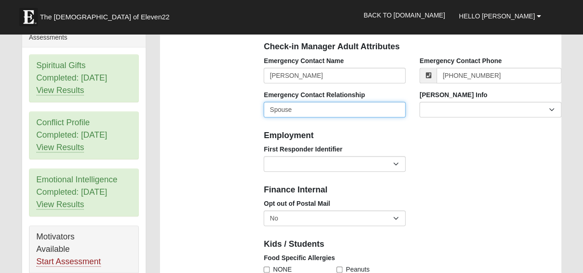
type input "Spouse"
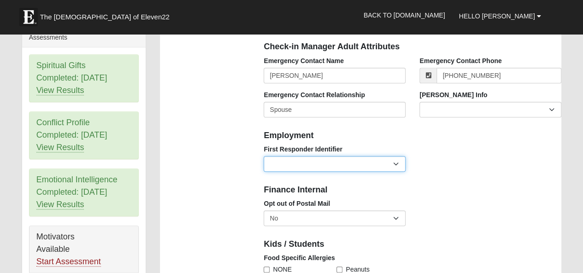
click at [394, 172] on select "EMT | Paramedic | Medical Firefighter | Fire Department Police Officer | Sherif…" at bounding box center [334, 164] width 142 height 16
select select "2461"
click at [263, 168] on select "EMT | Paramedic | Medical Firefighter | Fire Department Police Officer | Sherif…" at bounding box center [334, 164] width 142 height 16
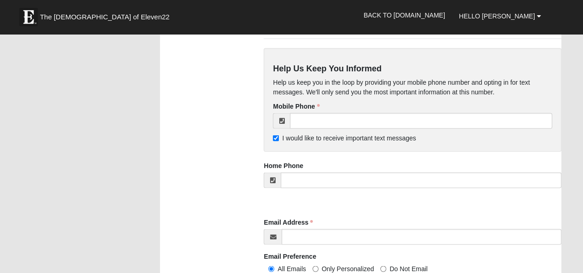
scroll to position [829, 0]
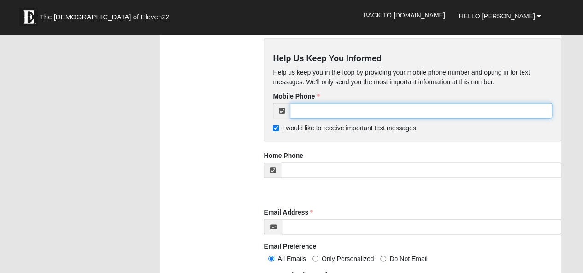
click at [299, 118] on input "tel" at bounding box center [421, 111] width 262 height 16
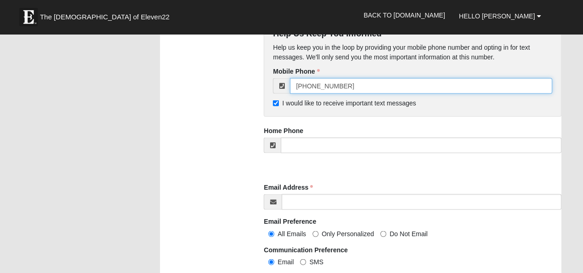
scroll to position [875, 0]
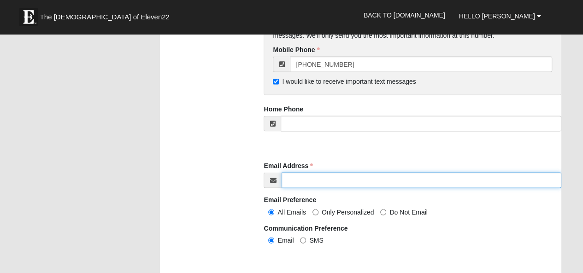
type input "[PHONE_NUMBER]"
click at [316, 188] on input "Email Address" at bounding box center [421, 181] width 280 height 16
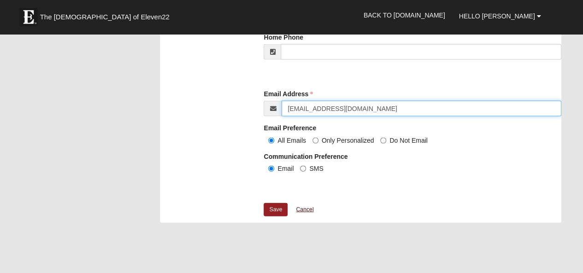
scroll to position [967, 0]
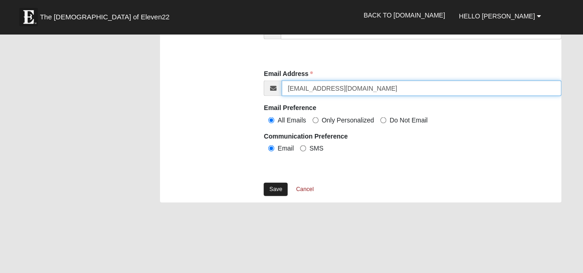
type input "[EMAIL_ADDRESS][DOMAIN_NAME]"
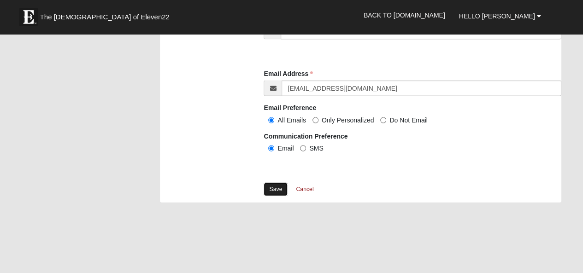
click at [279, 196] on link "Save" at bounding box center [275, 189] width 24 height 13
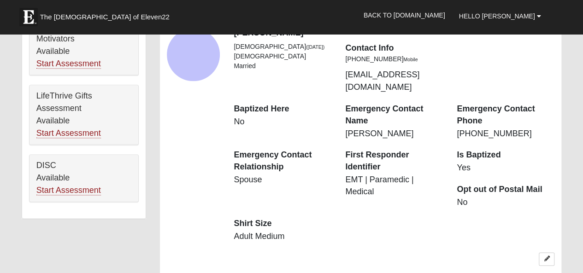
scroll to position [553, 0]
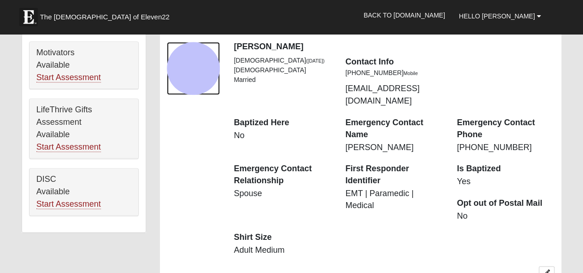
click at [195, 95] on div "View Fullsize Photo" at bounding box center [193, 68] width 53 height 53
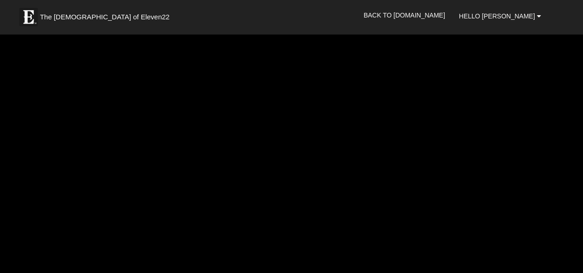
scroll to position [415, 0]
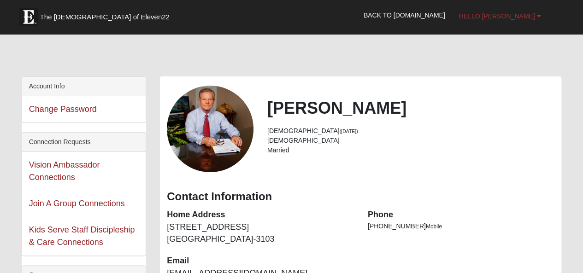
click at [503, 12] on span "Hello [PERSON_NAME]" at bounding box center [497, 15] width 76 height 7
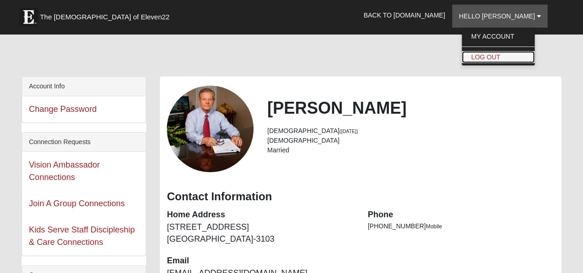
click at [496, 59] on link "Log Out" at bounding box center [498, 57] width 73 height 12
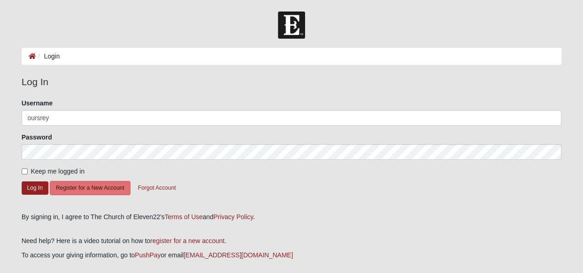
type input "oursrey"
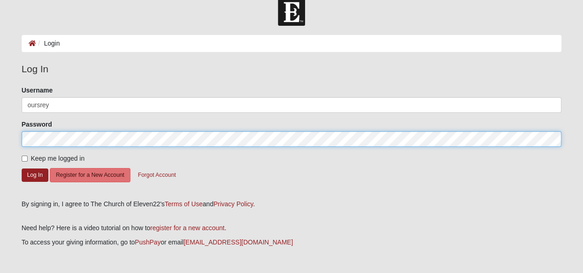
scroll to position [46, 0]
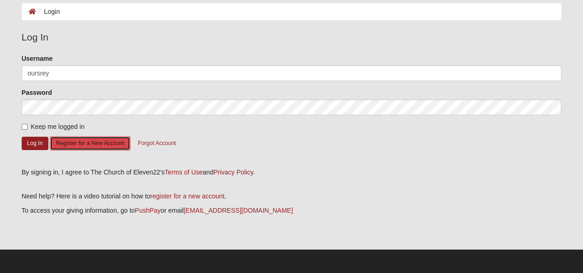
click at [82, 151] on button "Register for a New Account" at bounding box center [90, 143] width 80 height 14
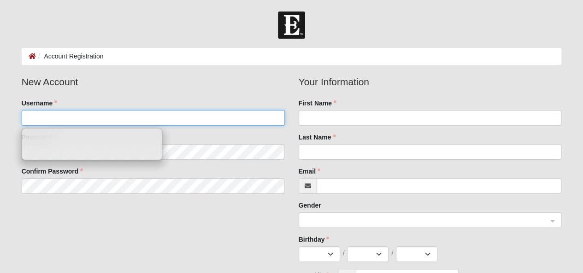
click at [49, 126] on input "Username" at bounding box center [153, 118] width 263 height 16
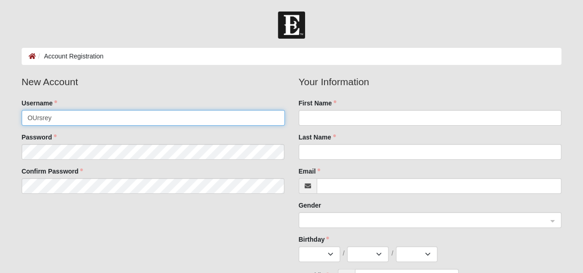
type input "OUrsrey"
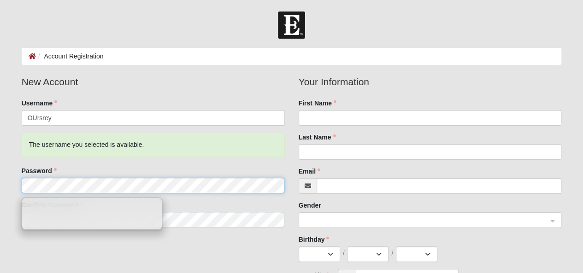
click at [29, 157] on fieldset "New Account Username OUrsrey The username you selected is available. Password C…" at bounding box center [153, 155] width 277 height 160
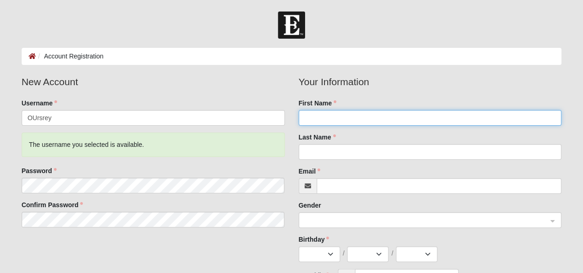
click at [302, 120] on input "First Name" at bounding box center [429, 118] width 263 height 16
type input "P"
type input "O"
type input "[PERSON_NAME]"
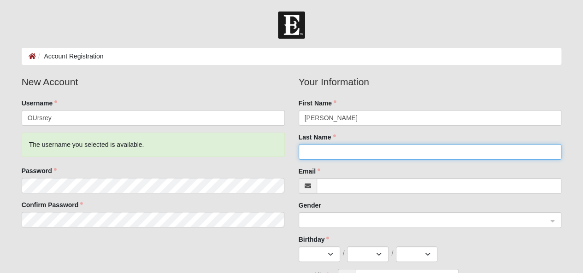
click at [317, 156] on input "Last Name" at bounding box center [429, 152] width 263 height 16
type input "[PERSON_NAME]"
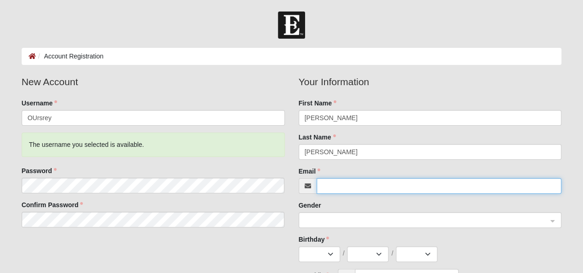
click at [351, 194] on input "Email" at bounding box center [438, 186] width 245 height 16
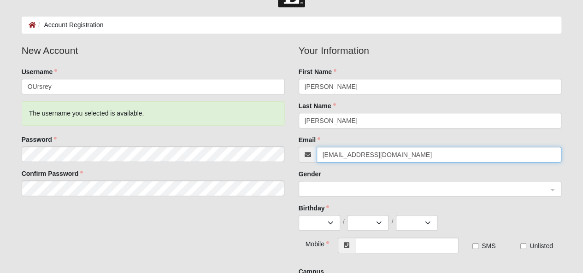
scroll to position [46, 0]
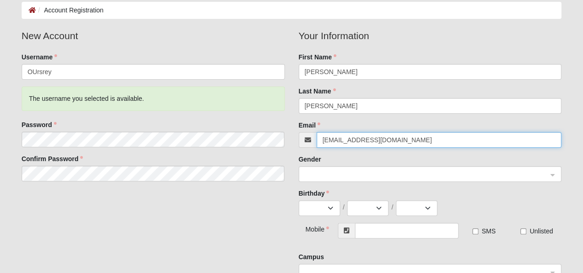
drag, startPoint x: 555, startPoint y: 176, endPoint x: 532, endPoint y: 178, distance: 22.2
click at [552, 175] on div at bounding box center [430, 175] width 262 height 16
type input "[EMAIL_ADDRESS][DOMAIN_NAME]"
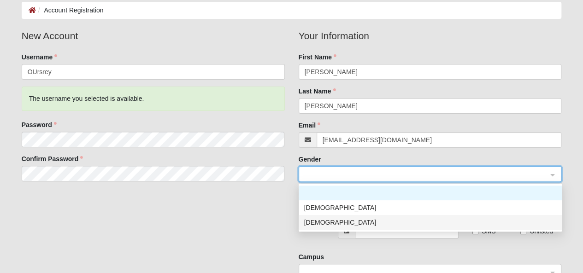
click at [313, 224] on div "[DEMOGRAPHIC_DATA]" at bounding box center [430, 222] width 252 height 10
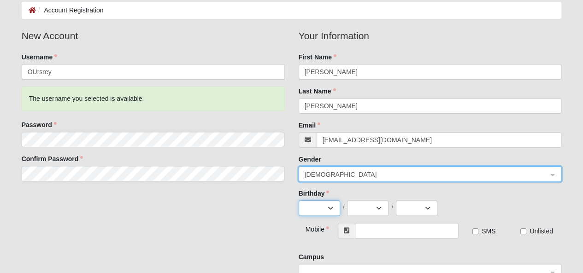
click at [333, 211] on select "Jan Feb Mar Apr May Jun [DATE] Aug Sep Oct Nov Dec" at bounding box center [318, 208] width 41 height 16
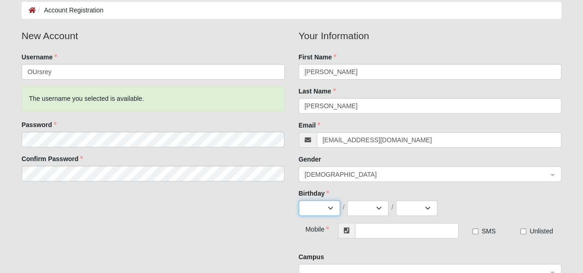
select select "9"
click at [298, 202] on select "Jan Feb Mar Apr May Jun [DATE] Aug Sep Oct Nov Dec" at bounding box center [318, 208] width 41 height 16
click at [377, 214] on select "1 2 3 4 5 6 7 8 9 10 11 12 13 14 15 16 17 18 19 20 21 22 23 24 25 26 27 28 29 30" at bounding box center [367, 208] width 41 height 16
select select "17"
click at [347, 202] on select "1 2 3 4 5 6 7 8 9 10 11 12 13 14 15 16 17 18 19 20 21 22 23 24 25 26 27 28 29 30" at bounding box center [367, 208] width 41 height 16
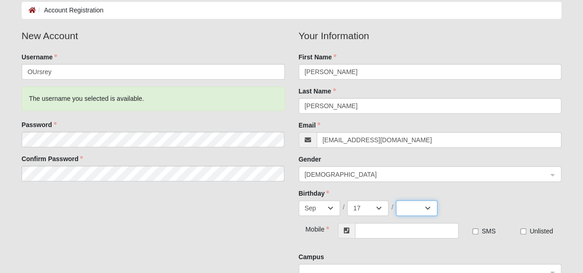
click at [429, 212] on select "2025 2024 2023 2022 2021 2020 2019 2018 2017 2016 2015 2014 2013 2012 2011 2010…" at bounding box center [416, 208] width 41 height 16
select select "1942"
click at [396, 202] on select "2025 2024 2023 2022 2021 2020 2019 2018 2017 2016 2015 2014 2013 2012 2011 2010…" at bounding box center [416, 208] width 41 height 16
click at [396, 234] on input "text" at bounding box center [407, 231] width 104 height 16
type input "9"
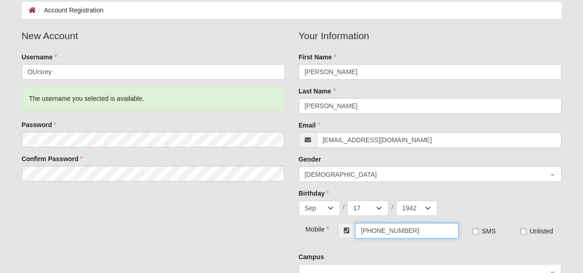
type input "[PHONE_NUMBER]"
click at [477, 233] on input "SMS" at bounding box center [475, 231] width 6 height 6
checkbox input "true"
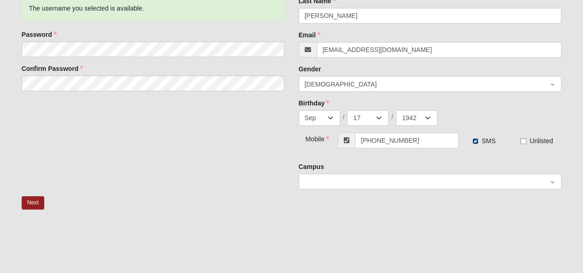
scroll to position [138, 0]
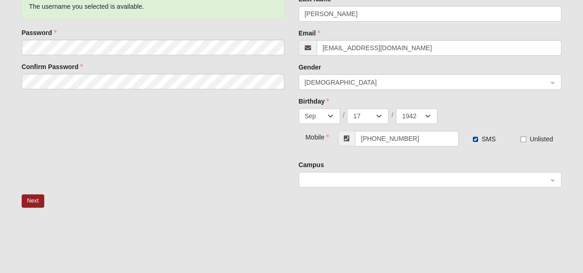
click at [554, 181] on div at bounding box center [430, 180] width 262 height 16
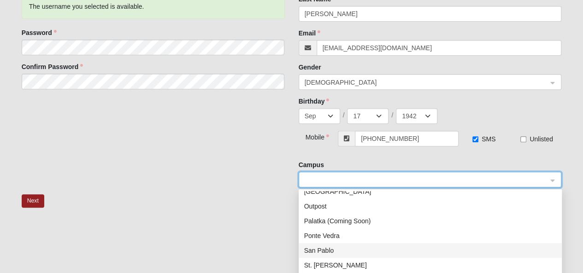
scroll to position [118, 0]
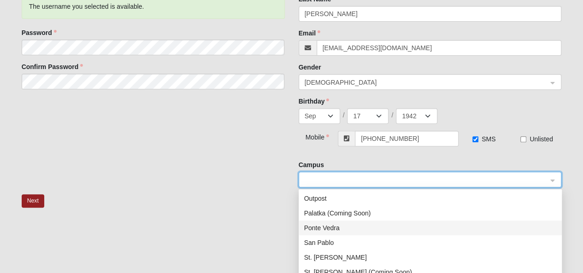
click at [333, 231] on div "Ponte Vedra" at bounding box center [430, 228] width 252 height 10
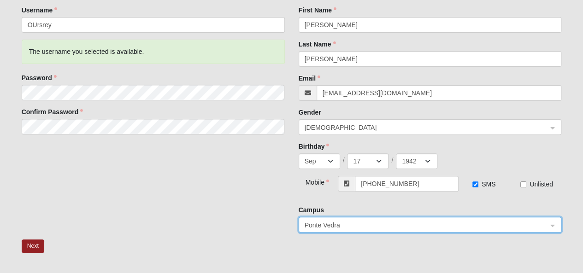
scroll to position [184, 0]
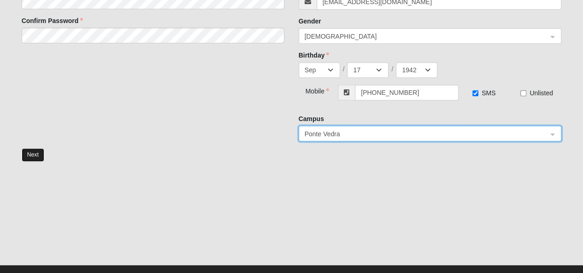
click at [33, 152] on button "Next" at bounding box center [33, 154] width 23 height 13
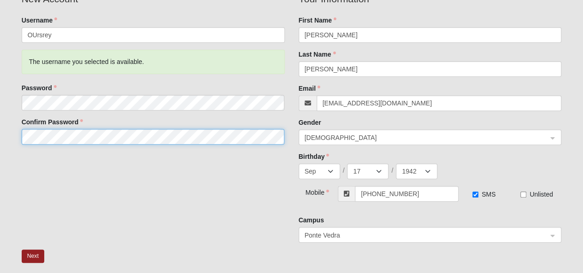
scroll to position [188, 0]
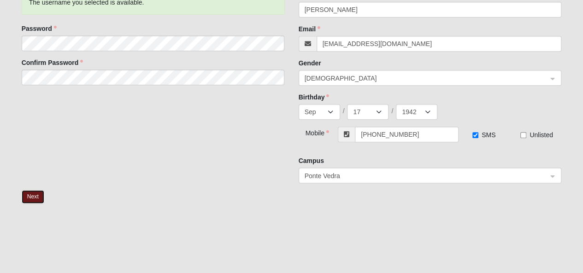
click at [33, 204] on button "Next" at bounding box center [33, 196] width 23 height 13
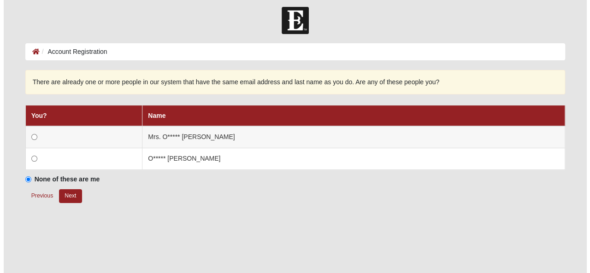
scroll to position [0, 0]
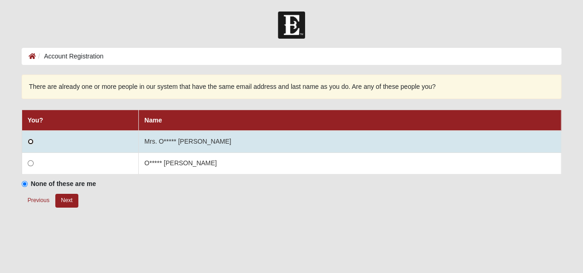
click at [29, 145] on input "radio" at bounding box center [31, 142] width 6 height 6
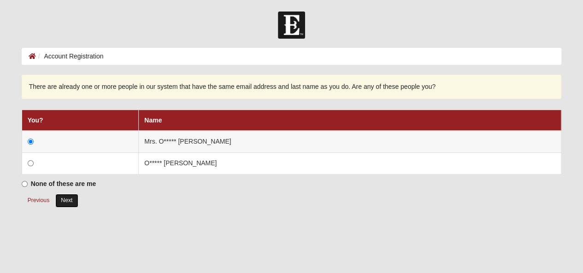
click at [70, 207] on button "Next" at bounding box center [66, 200] width 23 height 13
radio input "true"
